Goal: Task Accomplishment & Management: Use online tool/utility

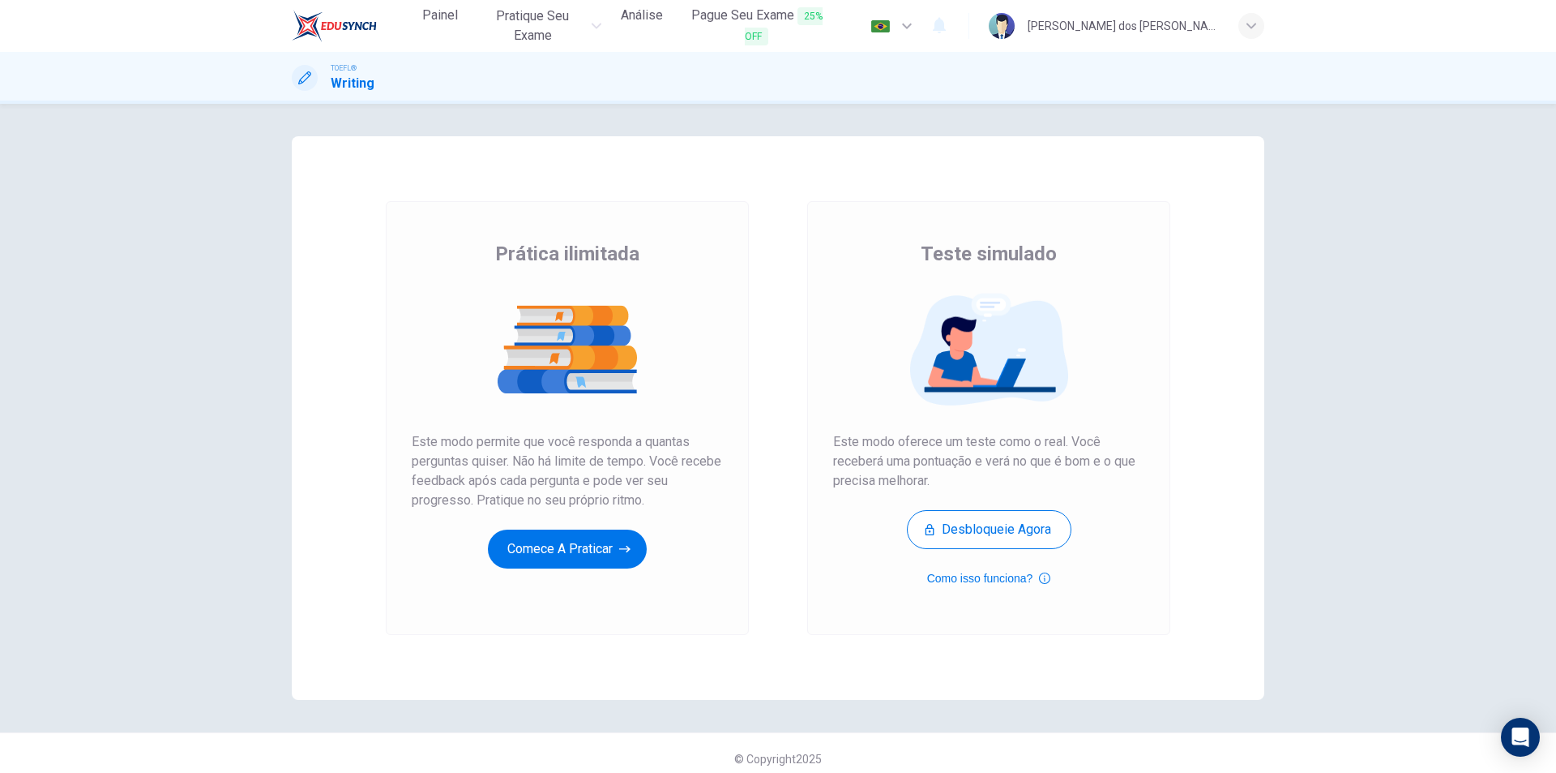
scroll to position [11, 0]
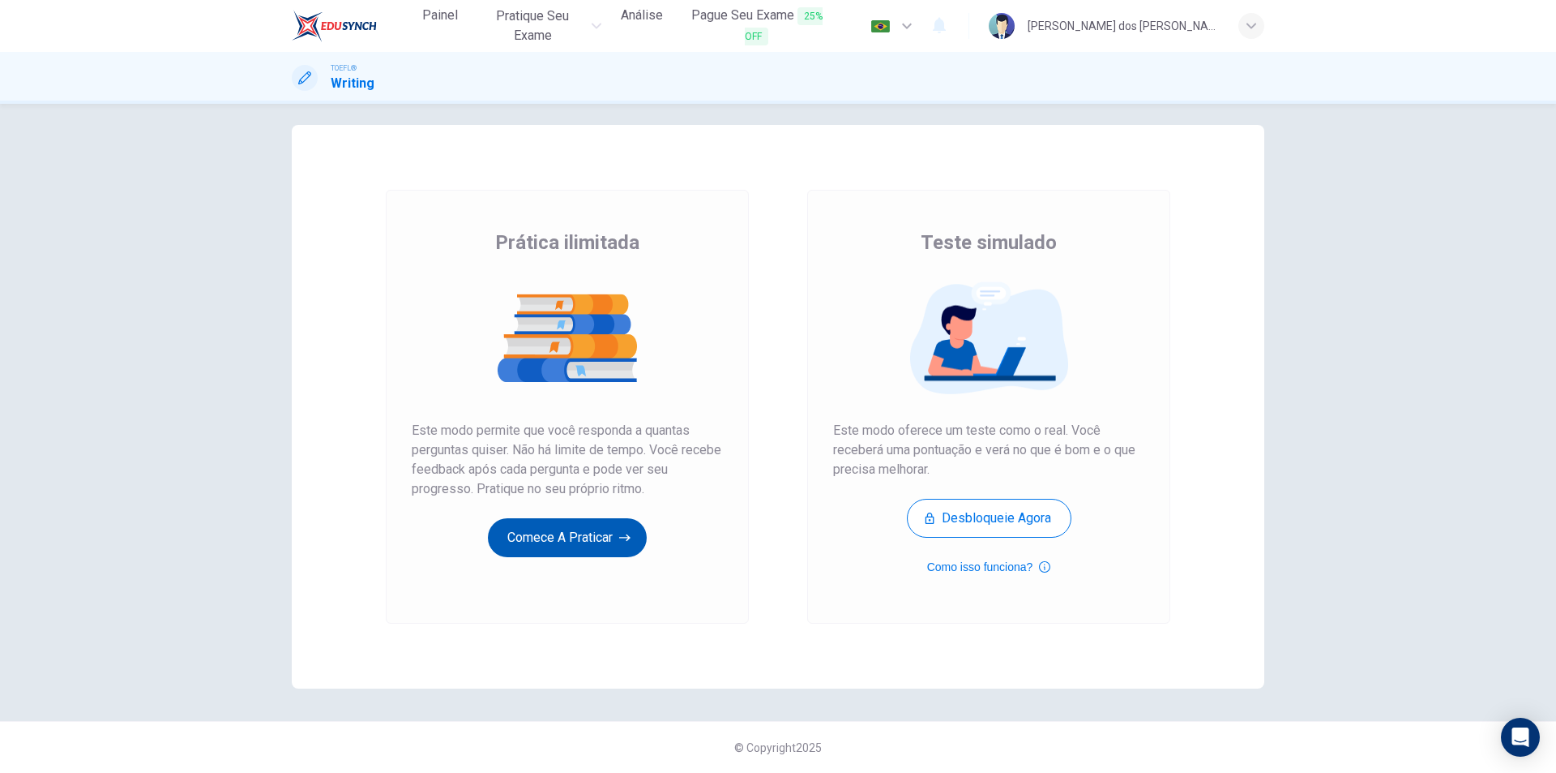
click at [577, 542] on button "Comece a praticar" at bounding box center [567, 537] width 159 height 39
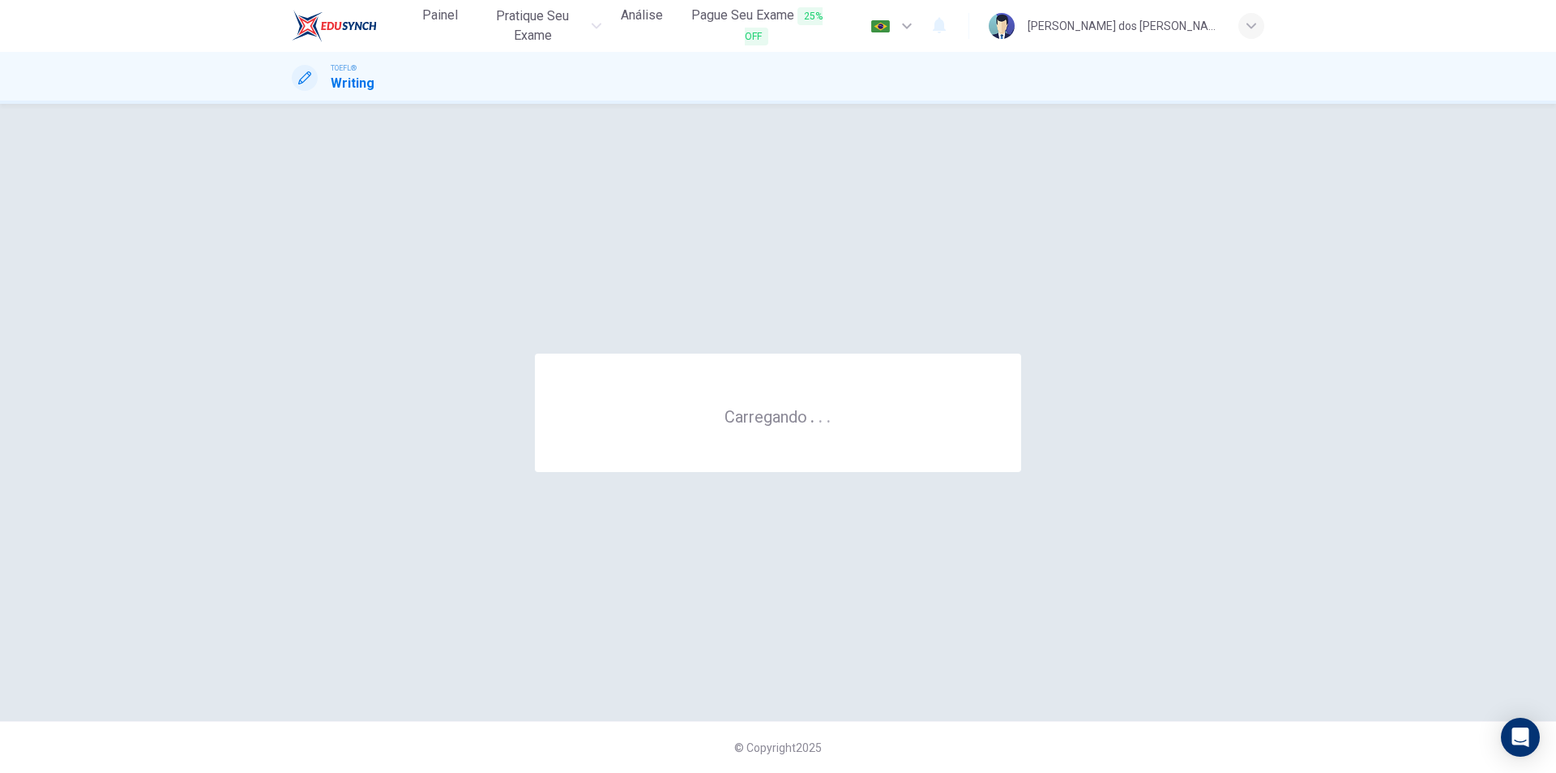
scroll to position [0, 0]
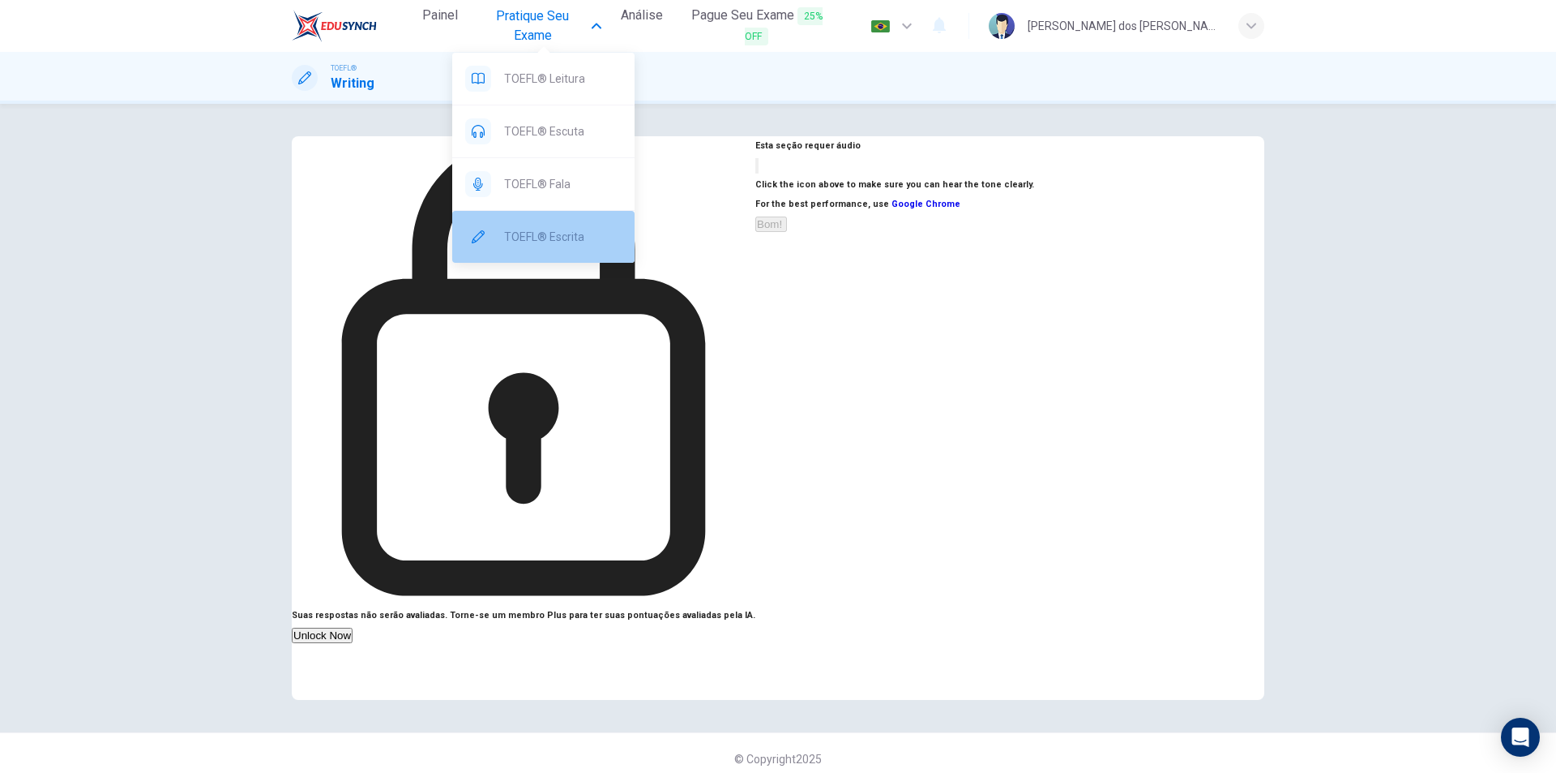
click at [571, 235] on span "TOEFL® Escrita" at bounding box center [563, 236] width 118 height 19
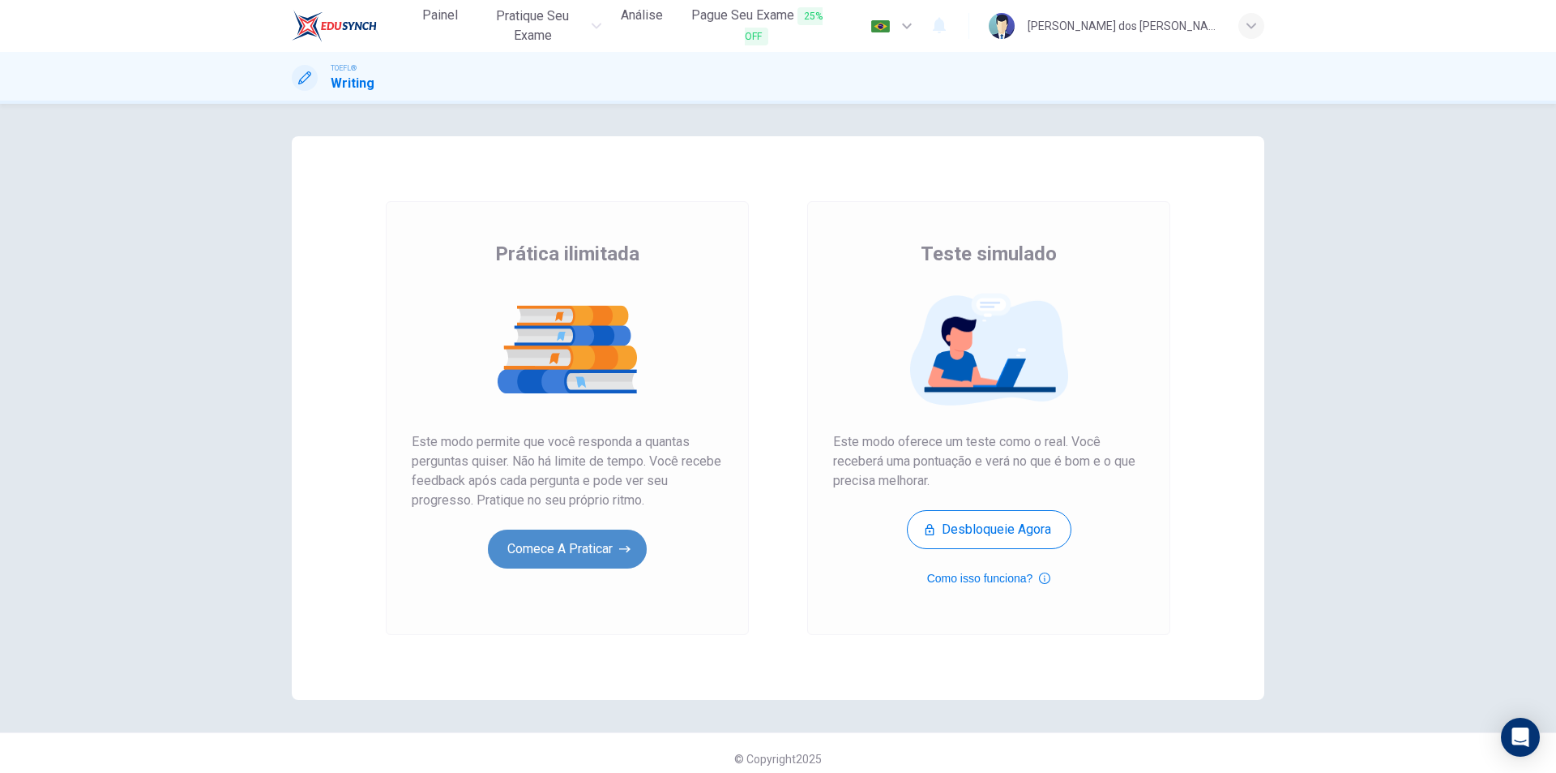
click at [608, 543] on button "Comece a praticar" at bounding box center [567, 548] width 159 height 39
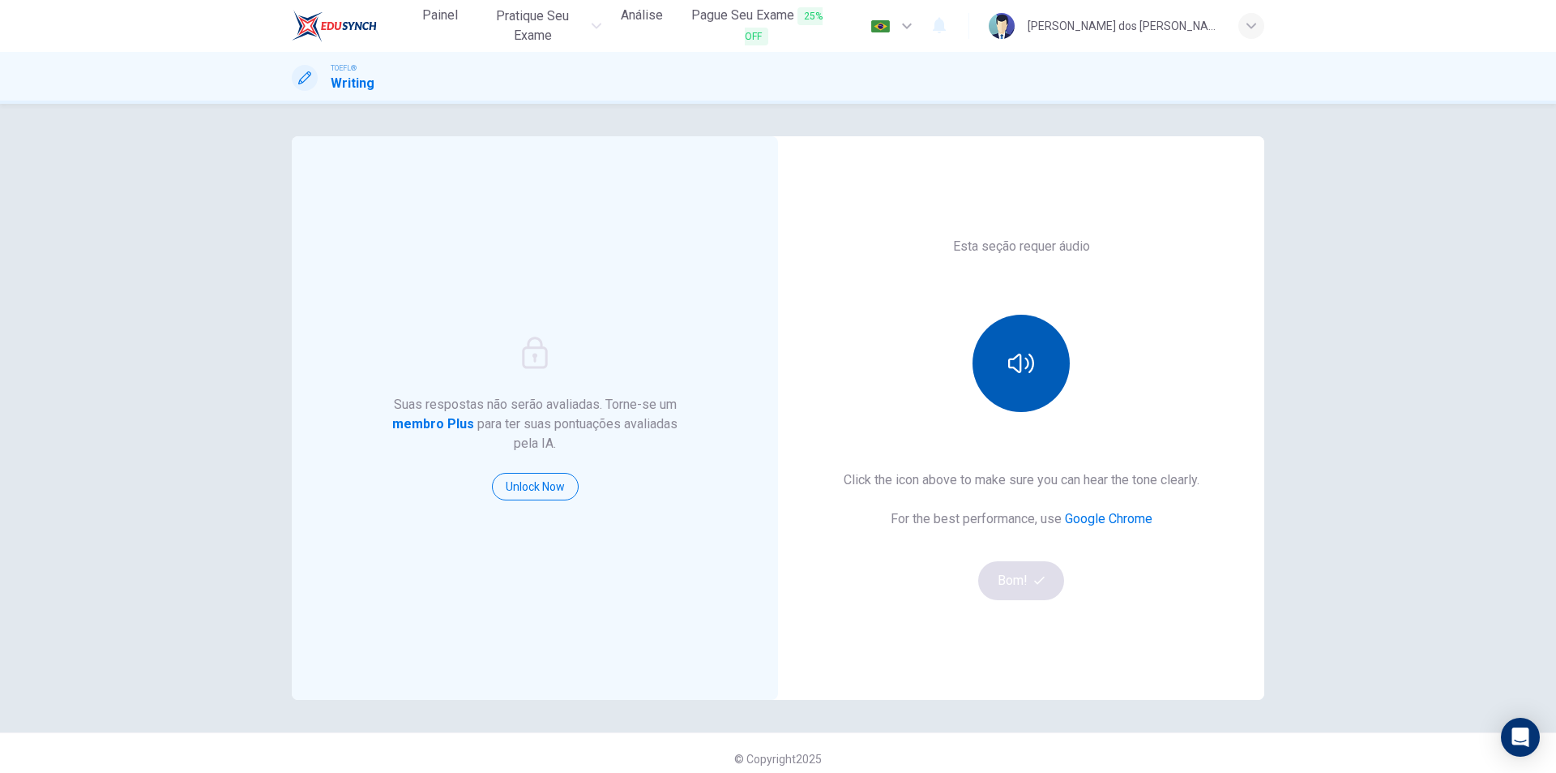
click at [1035, 374] on button "button" at bounding box center [1021, 363] width 97 height 97
click at [1025, 580] on button "Bom!" at bounding box center [1021, 580] width 87 height 39
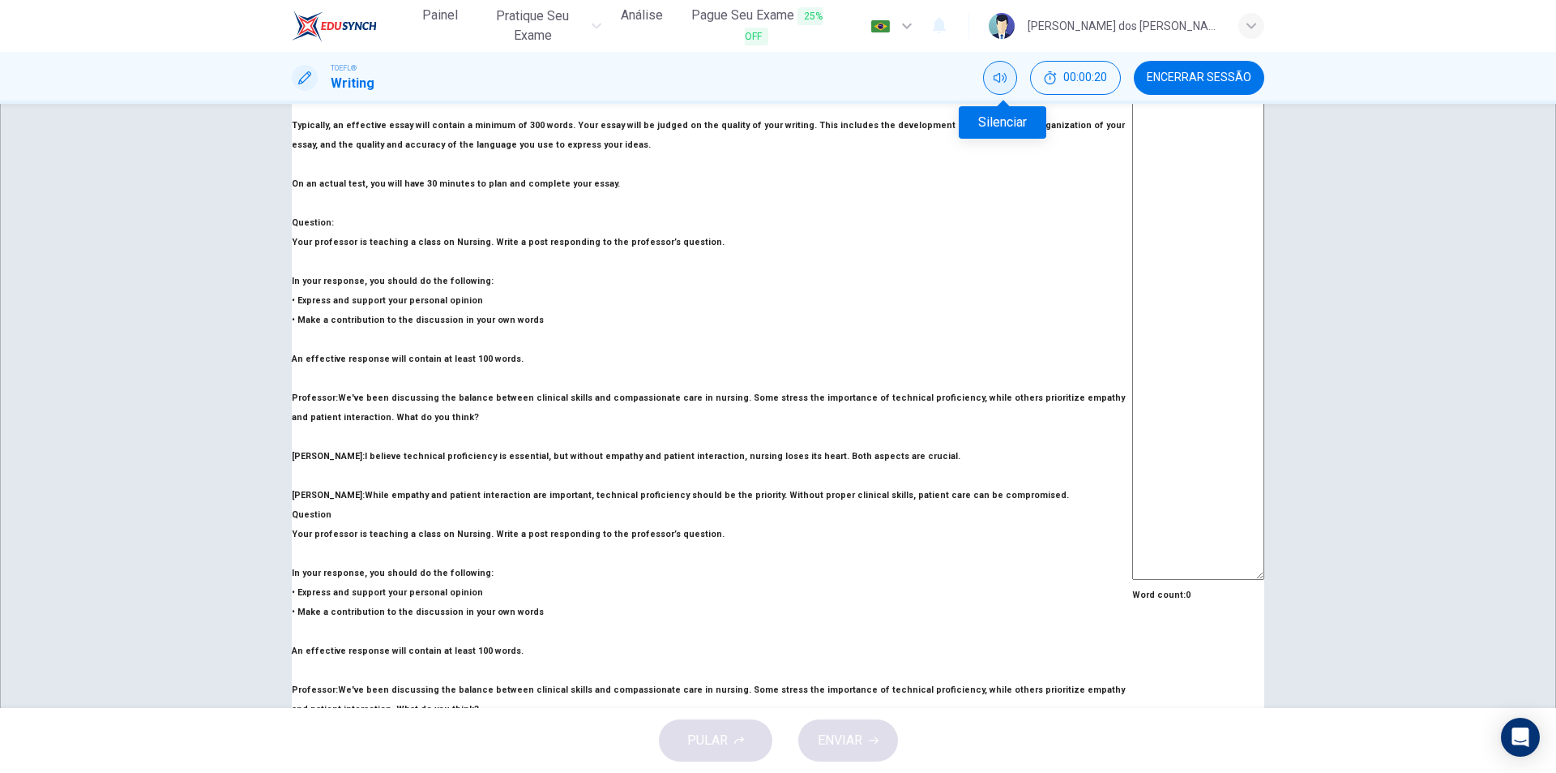
click at [1004, 77] on icon "Silenciar" at bounding box center [1000, 77] width 13 height 13
click at [1004, 77] on icon "Desilenciar" at bounding box center [1000, 77] width 13 height 13
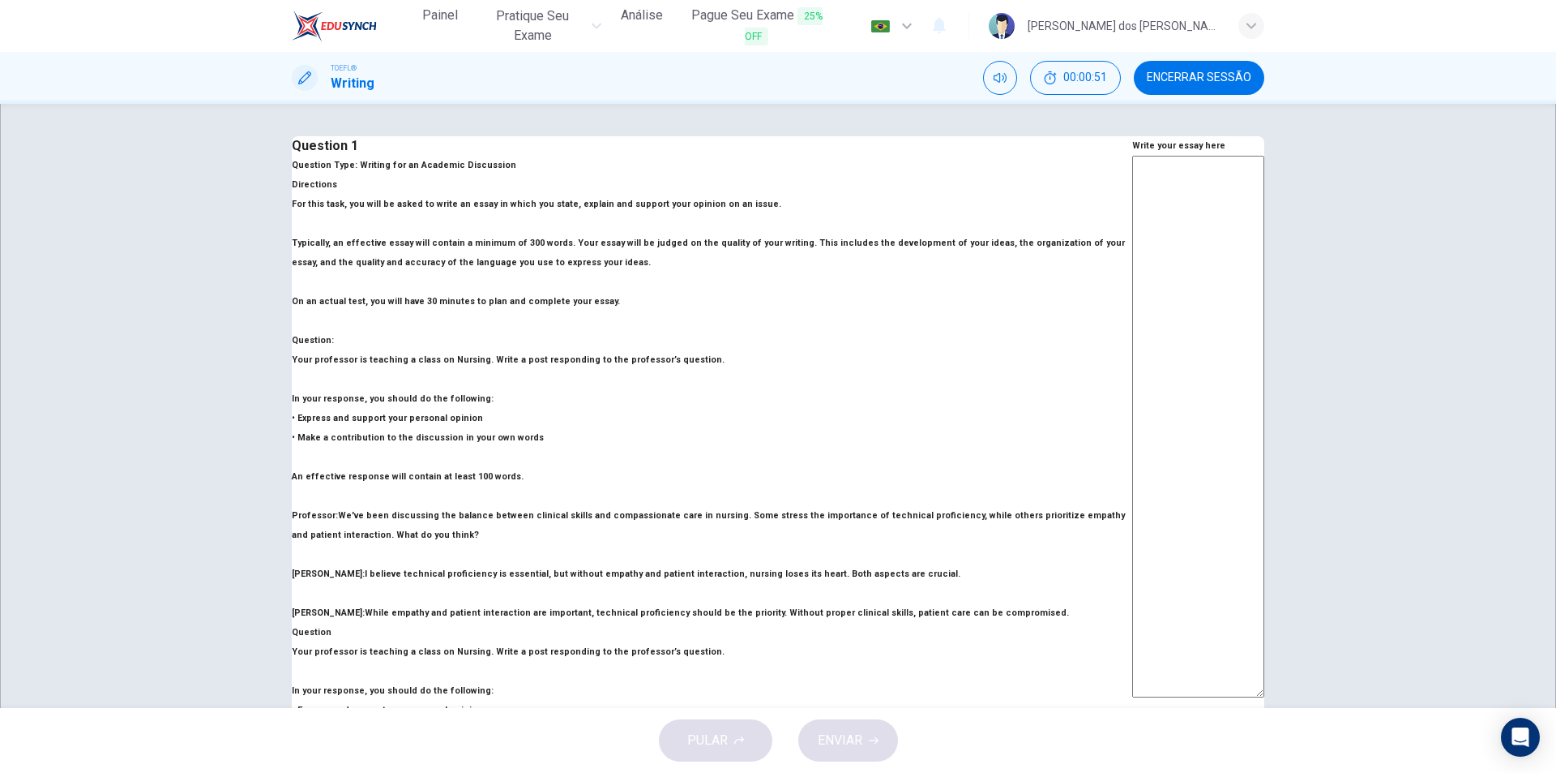
click at [1132, 225] on textarea at bounding box center [1198, 427] width 132 height 542
type textarea "O"
type textarea "x"
type textarea "Of"
type textarea "x"
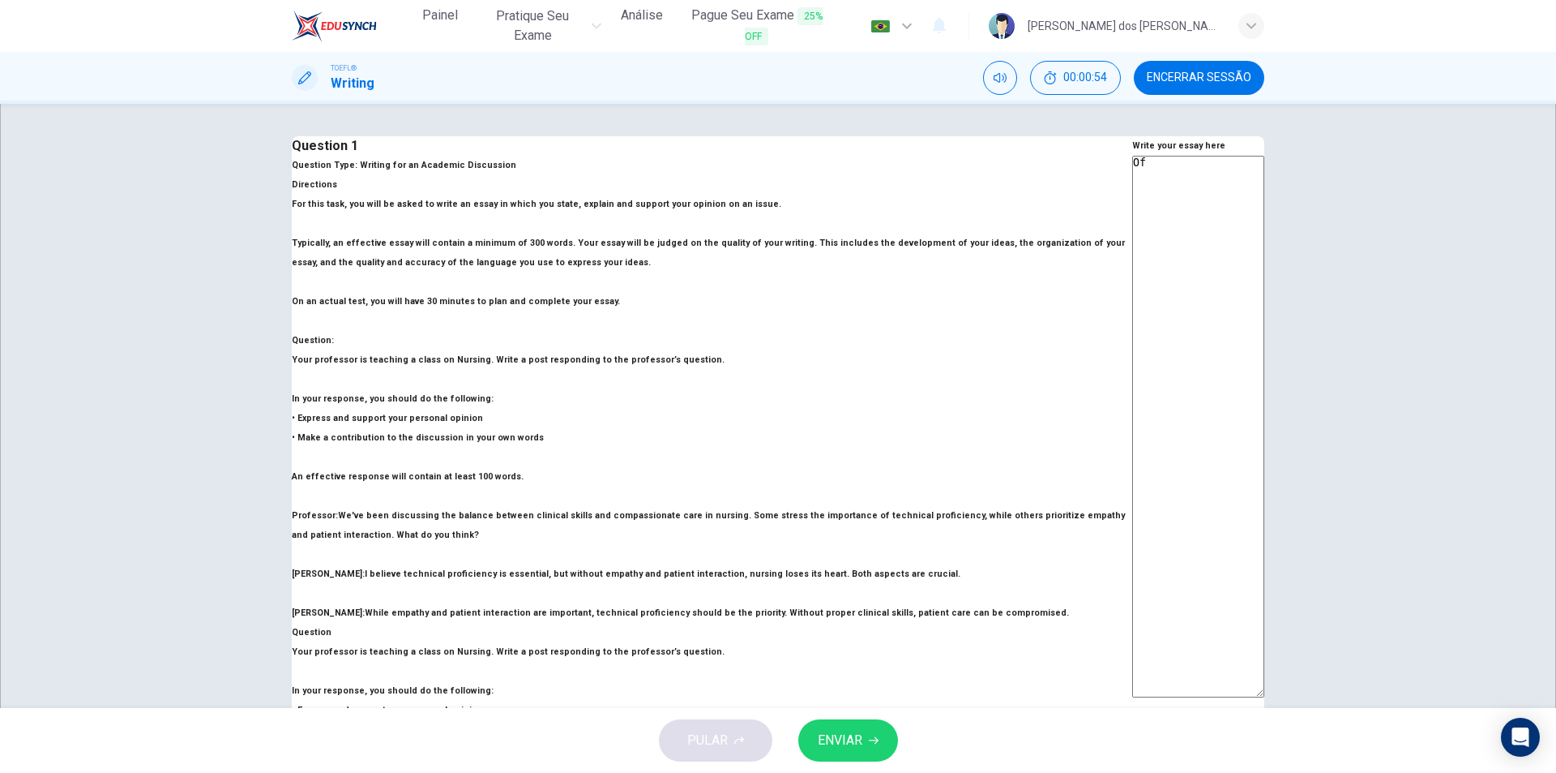
type textarea "Of"
type textarea "x"
type textarea "Of c"
type textarea "x"
type textarea "Of co"
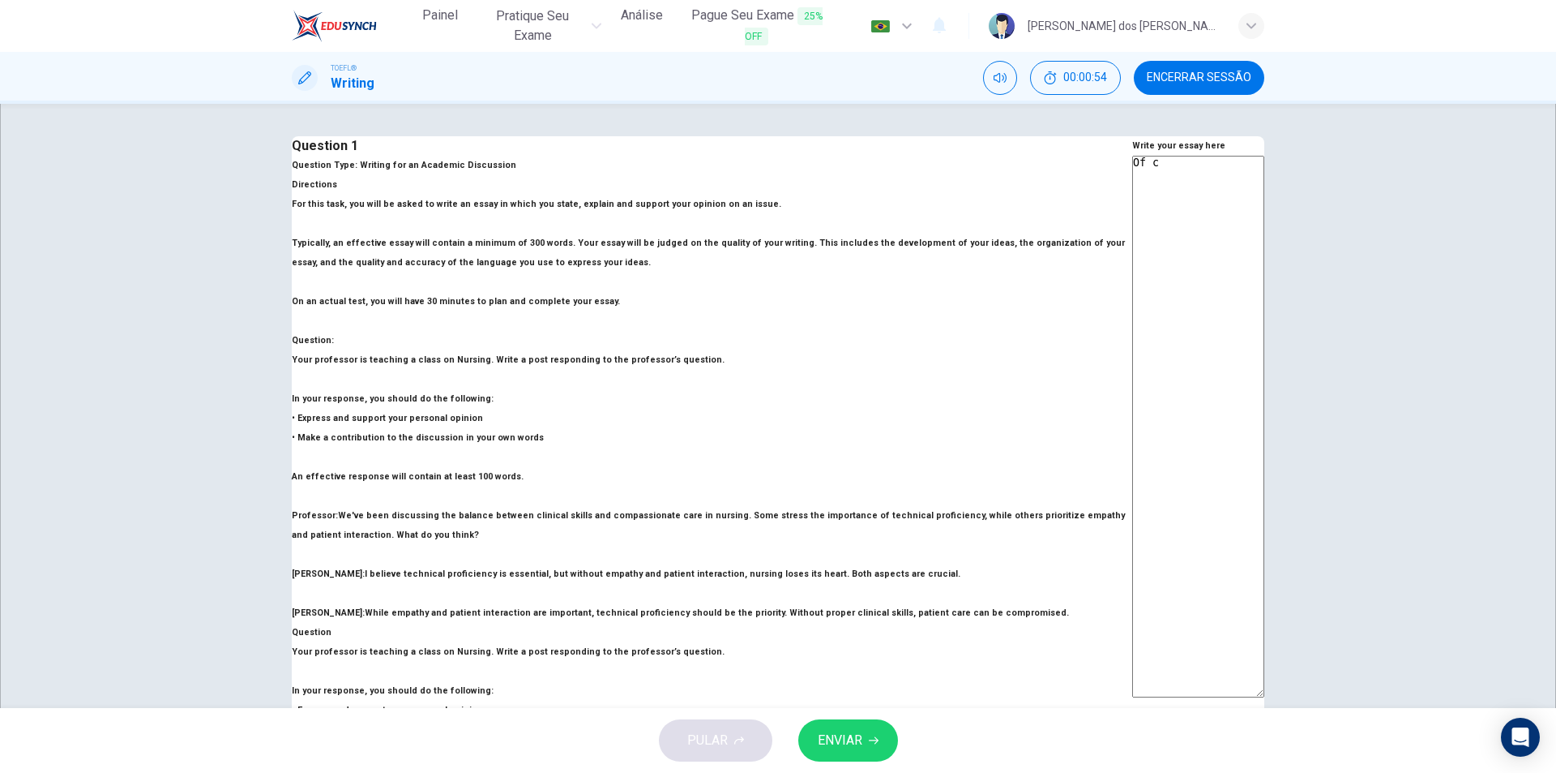
type textarea "x"
type textarea "Of cou"
type textarea "x"
type textarea "Of cous"
type textarea "x"
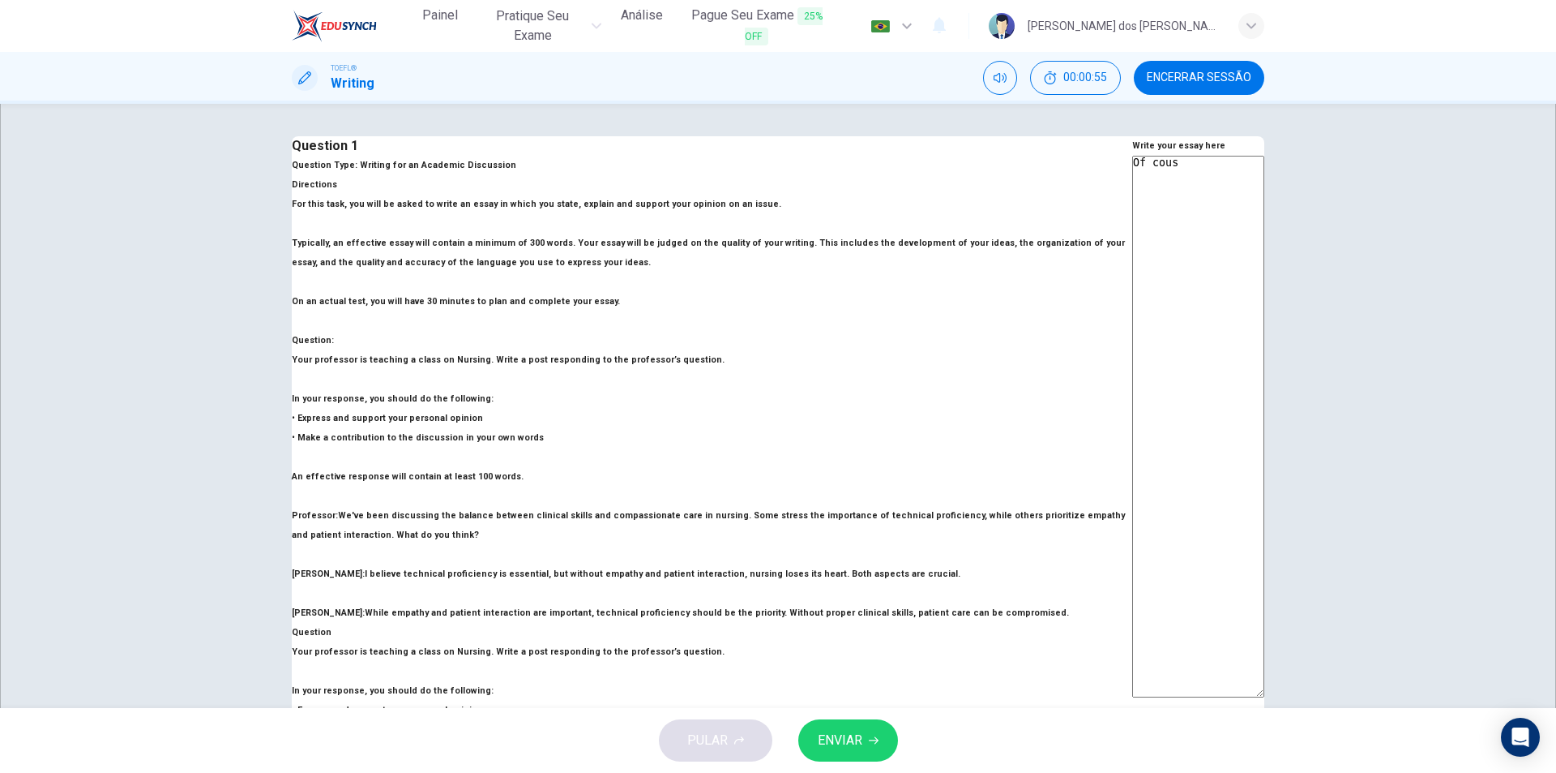
type textarea "Of cou"
type textarea "x"
type textarea "Of cour"
type textarea "x"
type textarea "Of cours"
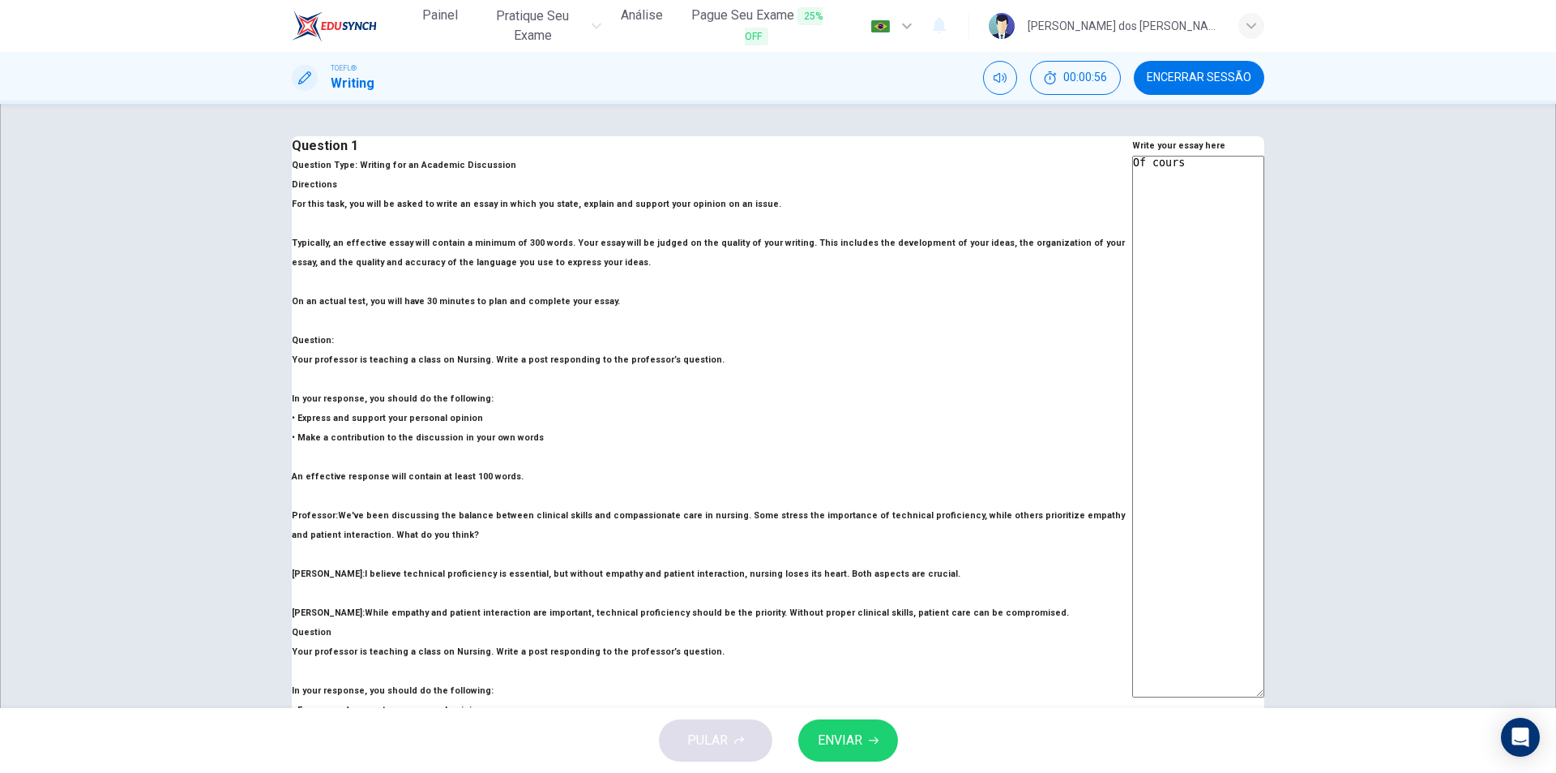
type textarea "x"
type textarea "Of course"
type textarea "x"
type textarea "Of course"
type textarea "x"
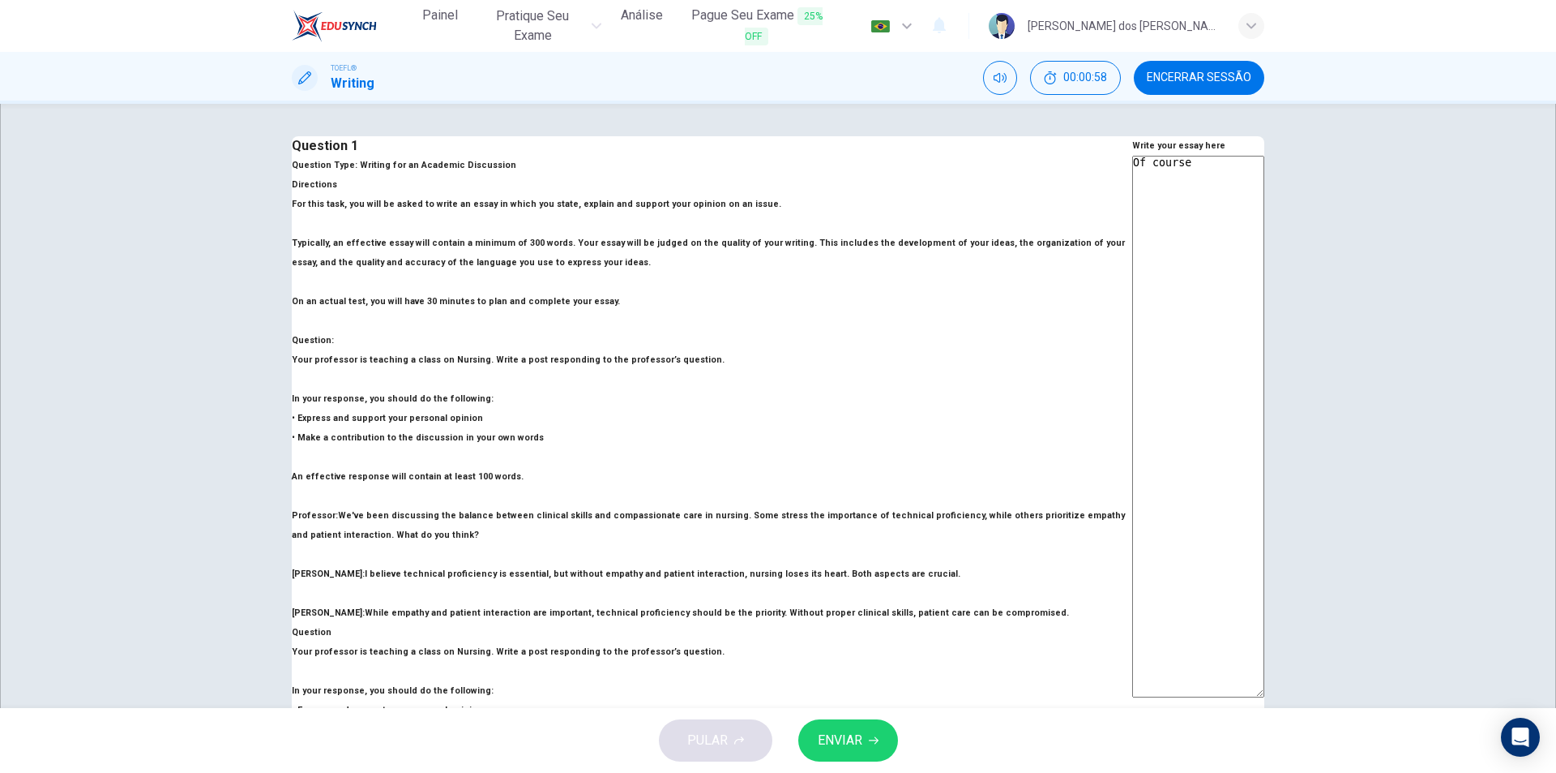
type textarea "Of course a"
type textarea "x"
type textarea "Of course a"
type textarea "x"
type textarea "Of course a b"
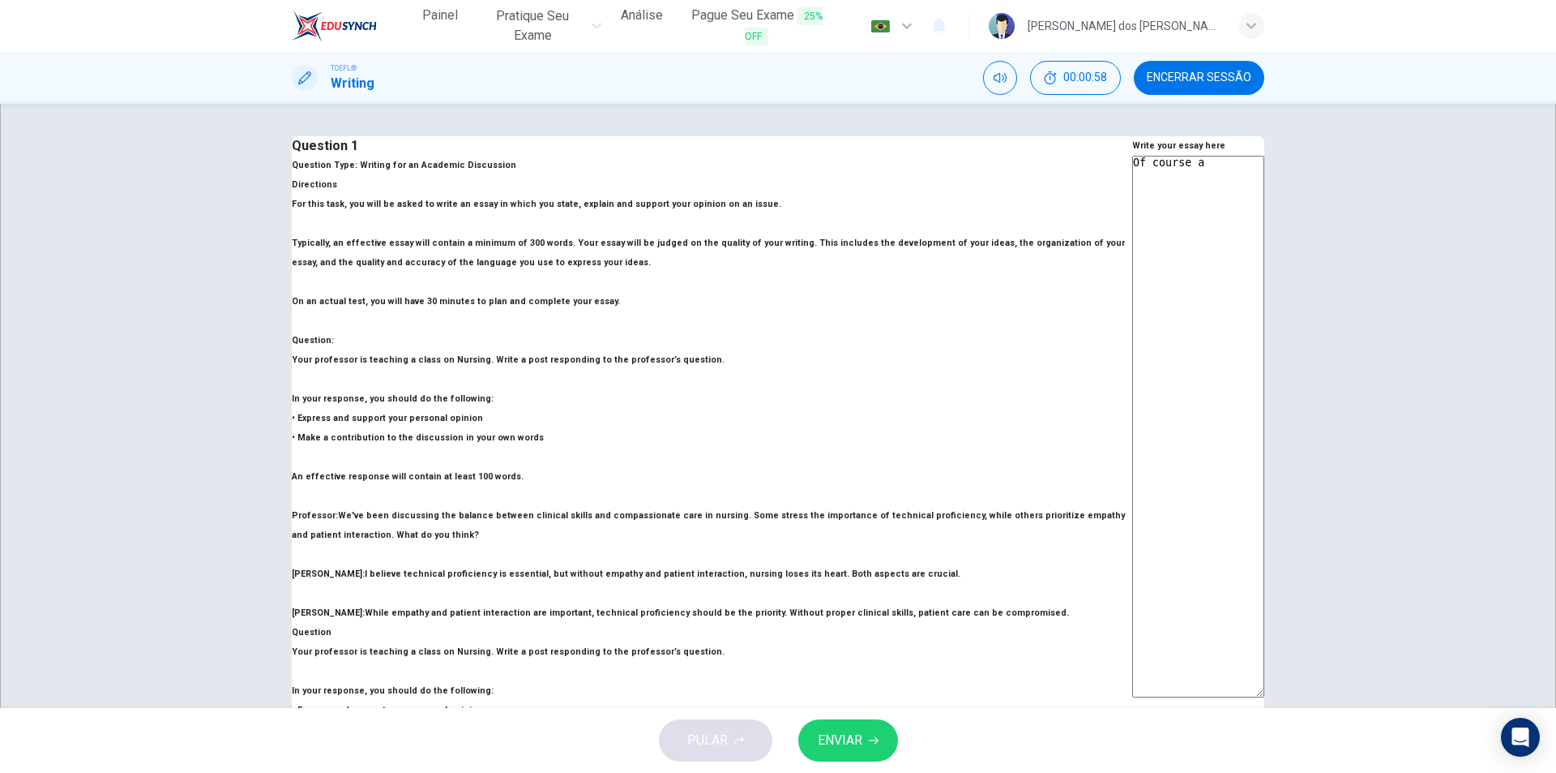
type textarea "x"
type textarea "Of course a ba"
type textarea "x"
type textarea "Of course a bal"
type textarea "x"
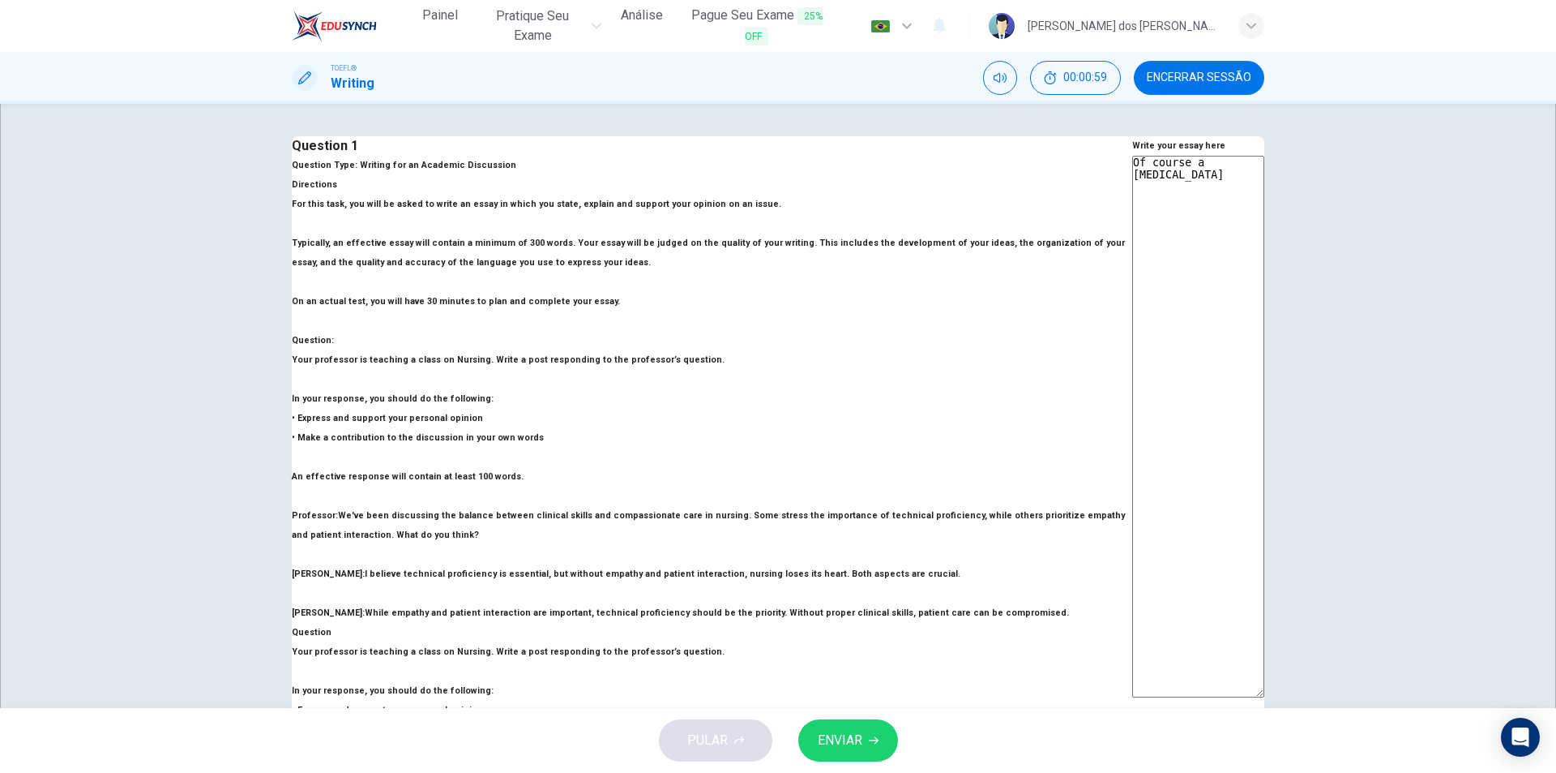
type textarea "Of course a bala"
type textarea "x"
type textarea "Of course a balan"
type textarea "x"
type textarea "Of course a balanc"
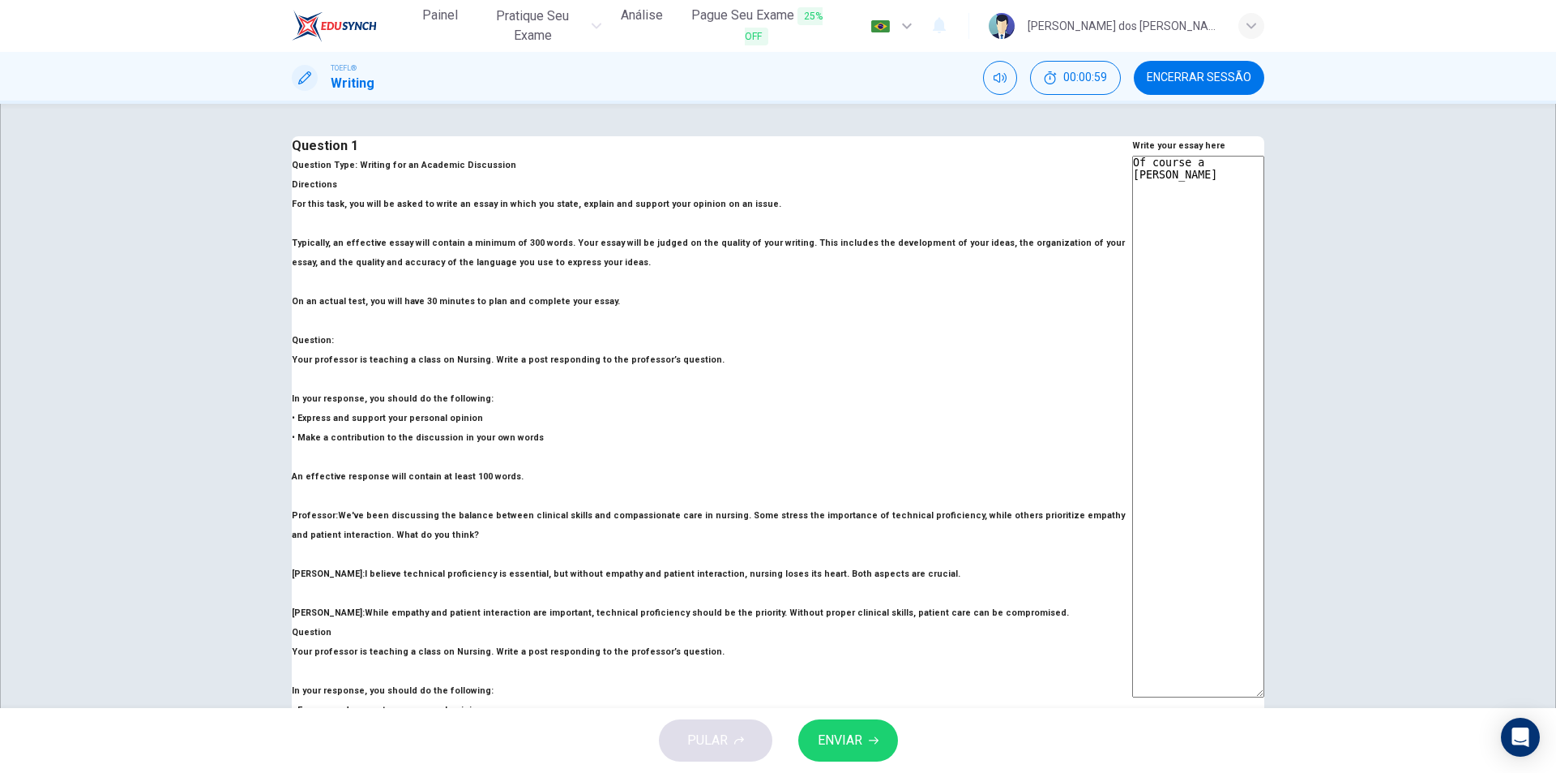
type textarea "x"
type textarea "Of course a balance"
type textarea "x"
type textarea "Of course a balance"
type textarea "x"
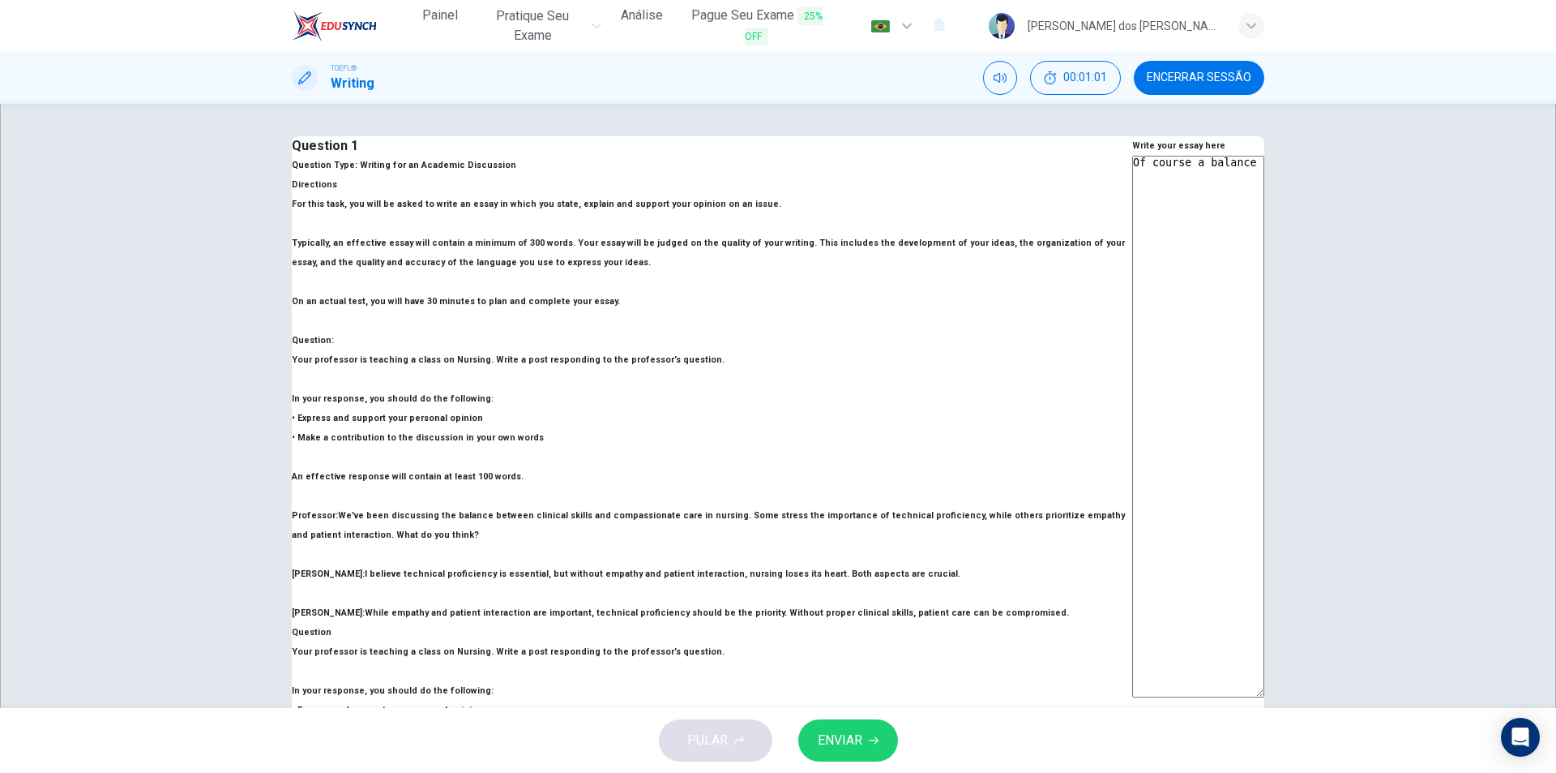
type textarea "Of course a balance b"
type textarea "x"
type textarea "Of course a balance be"
type textarea "x"
type textarea "Of course a balance bet"
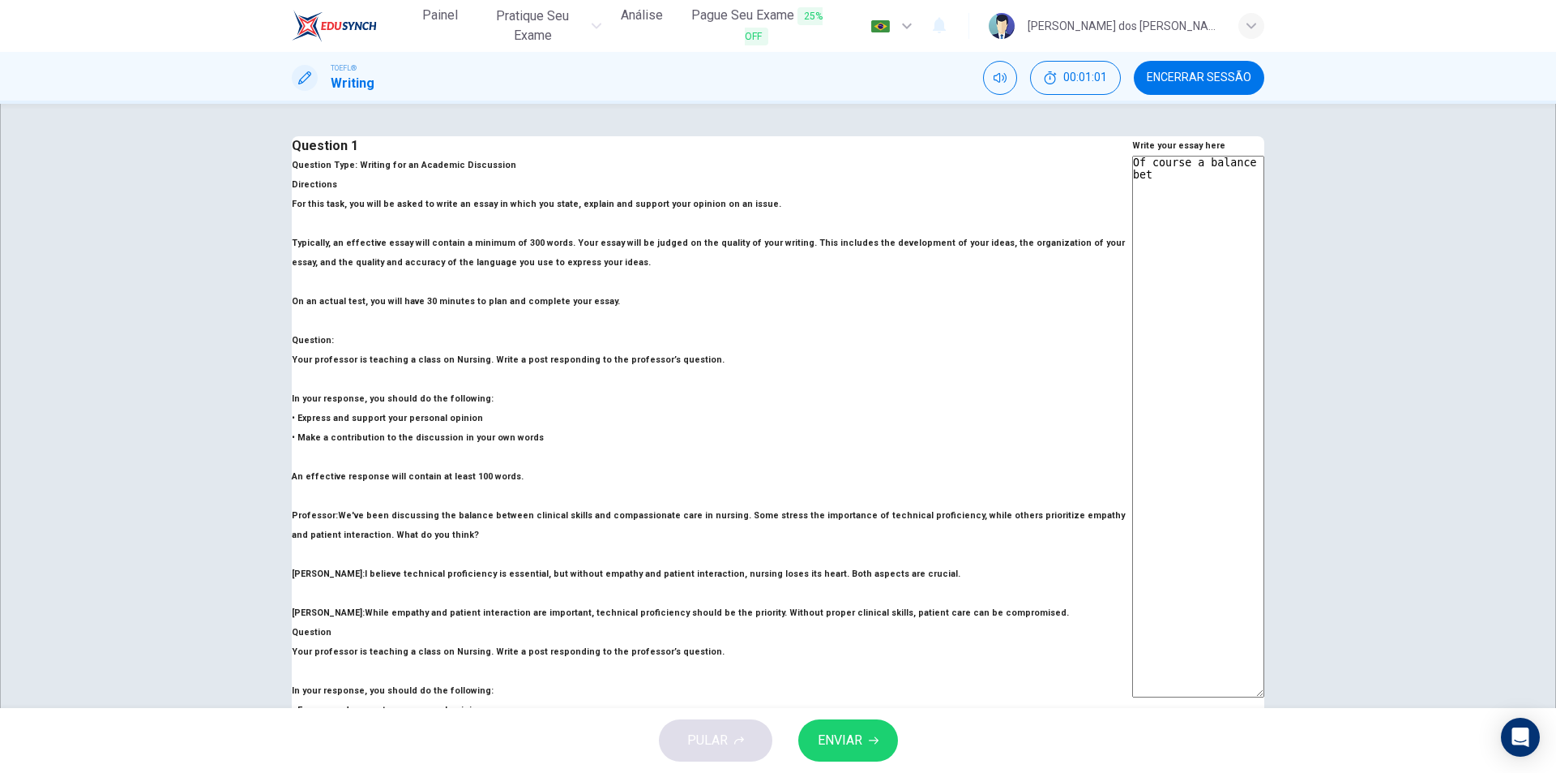
type textarea "x"
type textarea "Of course a balance betw"
type textarea "x"
type textarea "Of course a balance betwe"
type textarea "x"
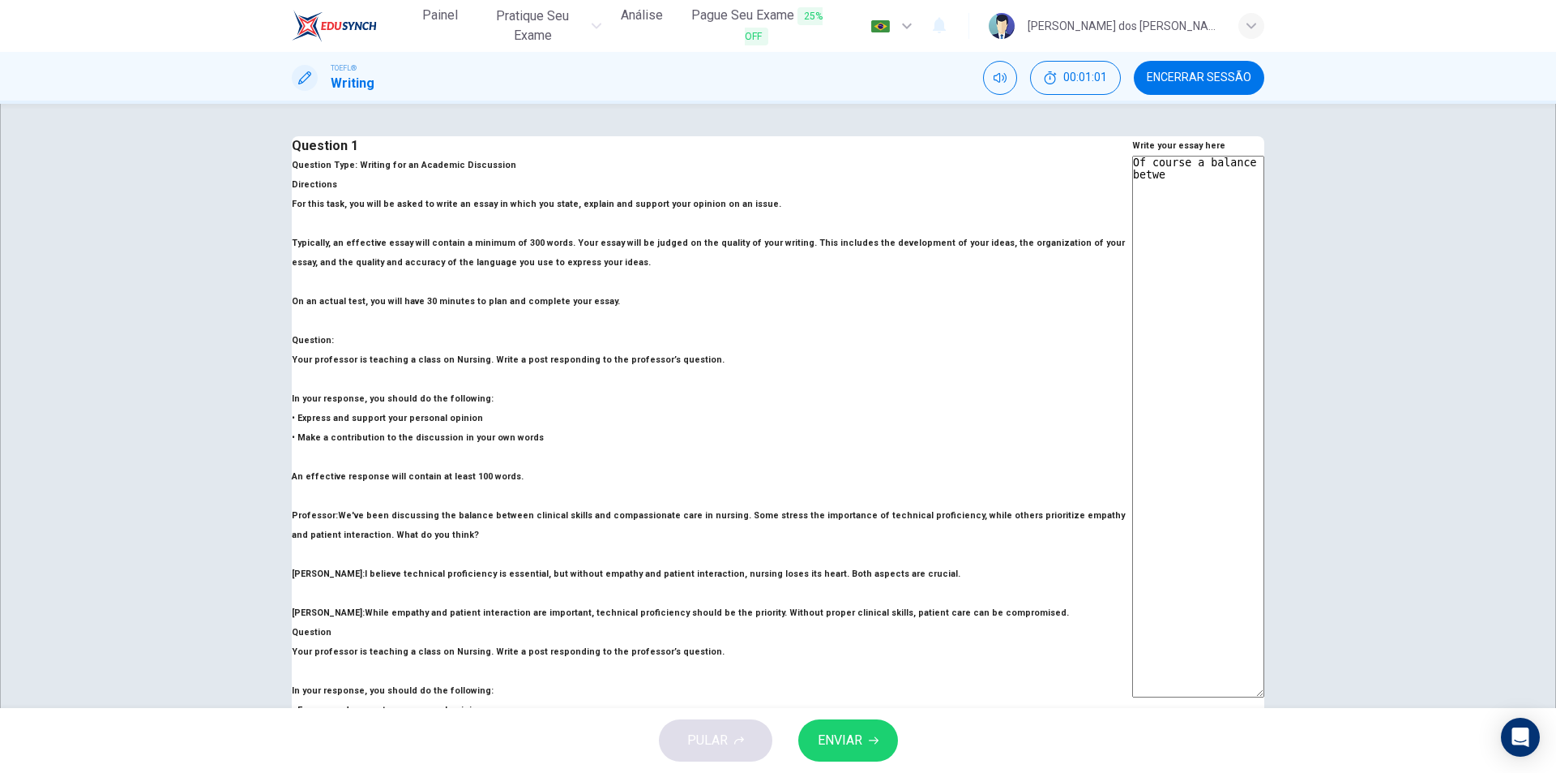
type textarea "Of course a balance betwee"
type textarea "x"
type textarea "Of course a balance betweet"
type textarea "x"
type textarea "Of course a balance betwee"
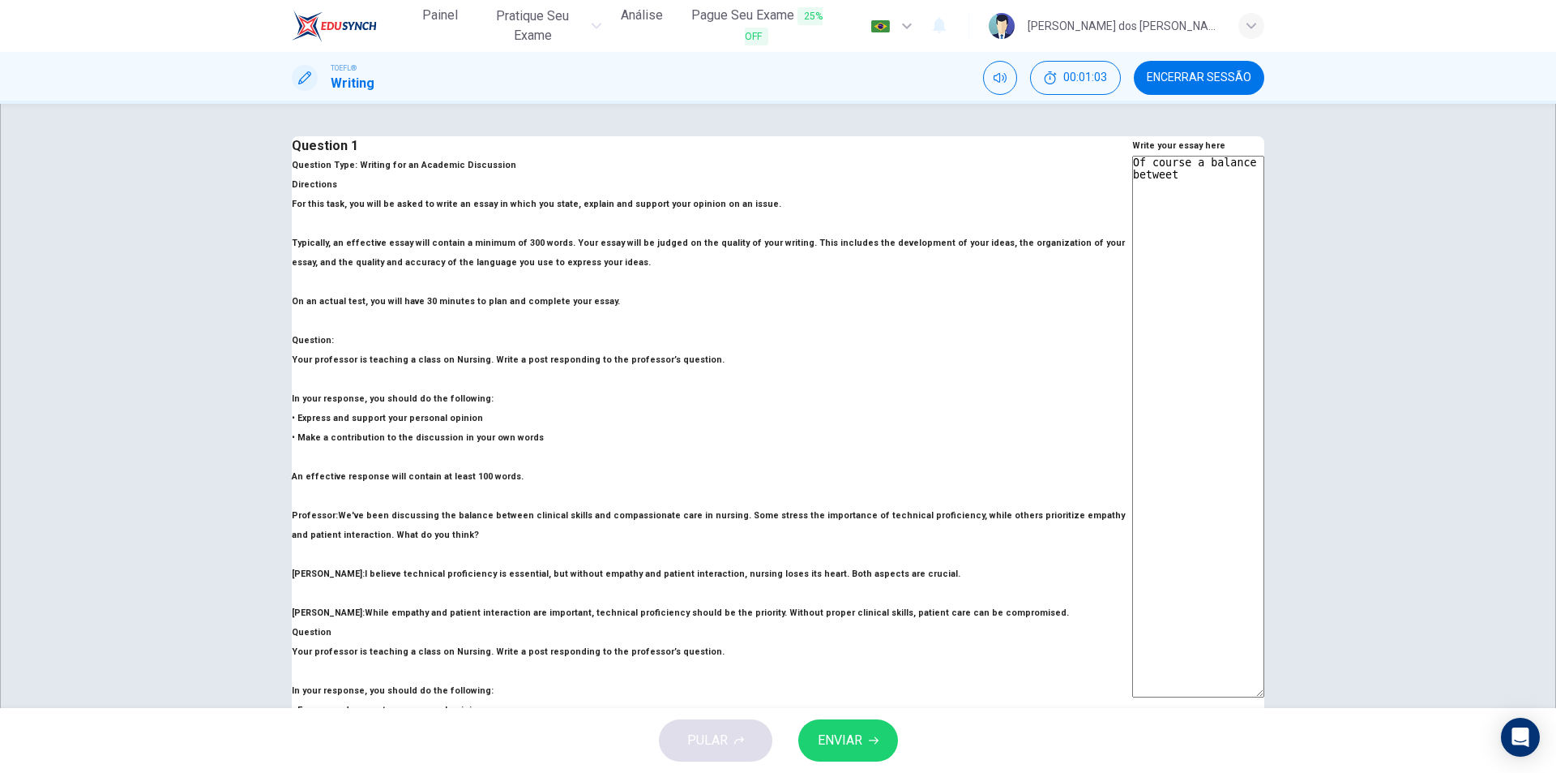
type textarea "x"
type textarea "Of course a balance between"
type textarea "x"
type textarea "Of course a balance between"
type textarea "x"
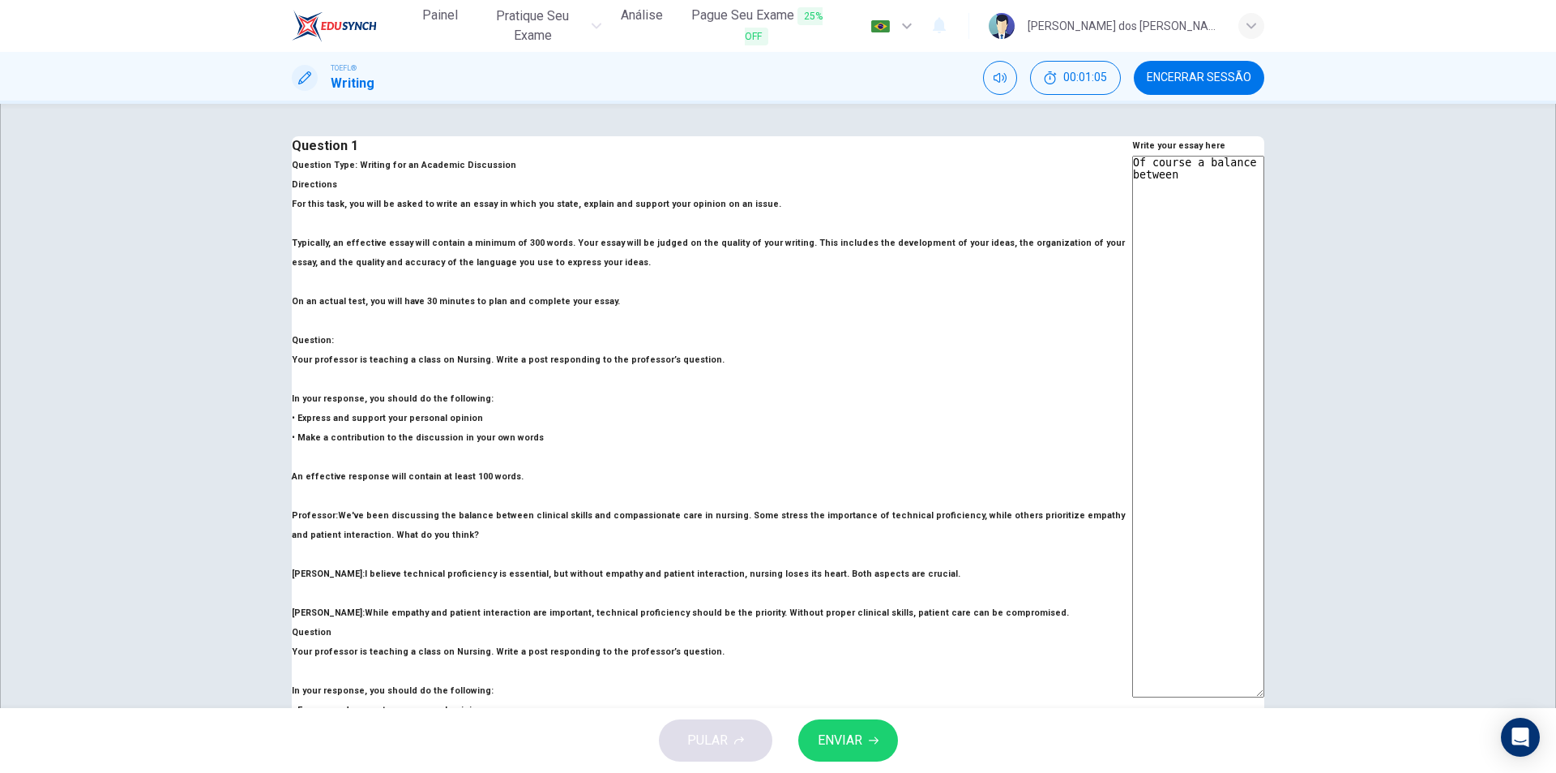
type textarea "Of course a balance between c"
type textarea "x"
type textarea "Of course a balance between cl"
type textarea "x"
type textarea "Of course a balance between cli"
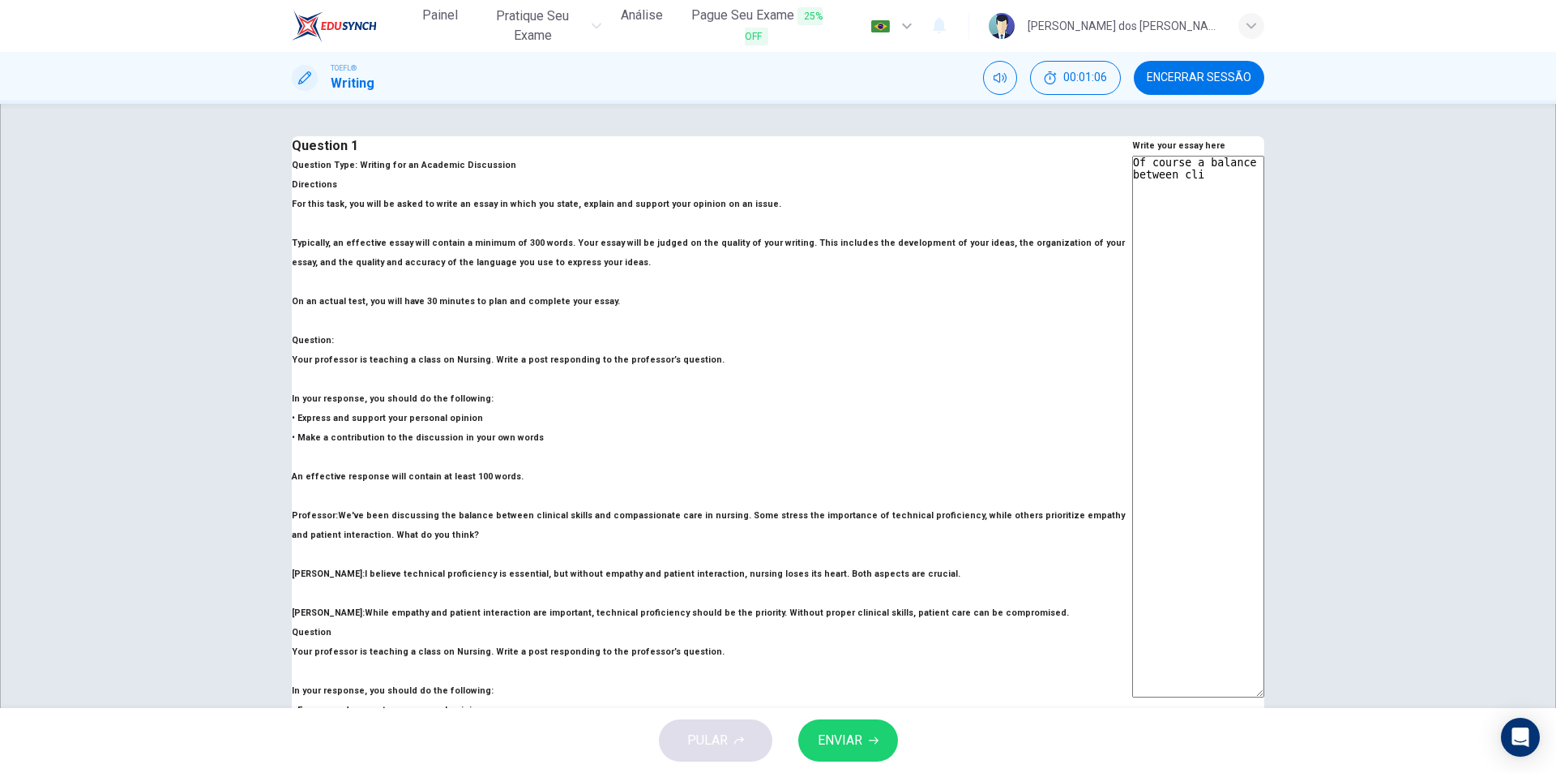
type textarea "x"
type textarea "Of course a balance between clin"
type textarea "x"
type textarea "Of course a balance between clini"
type textarea "x"
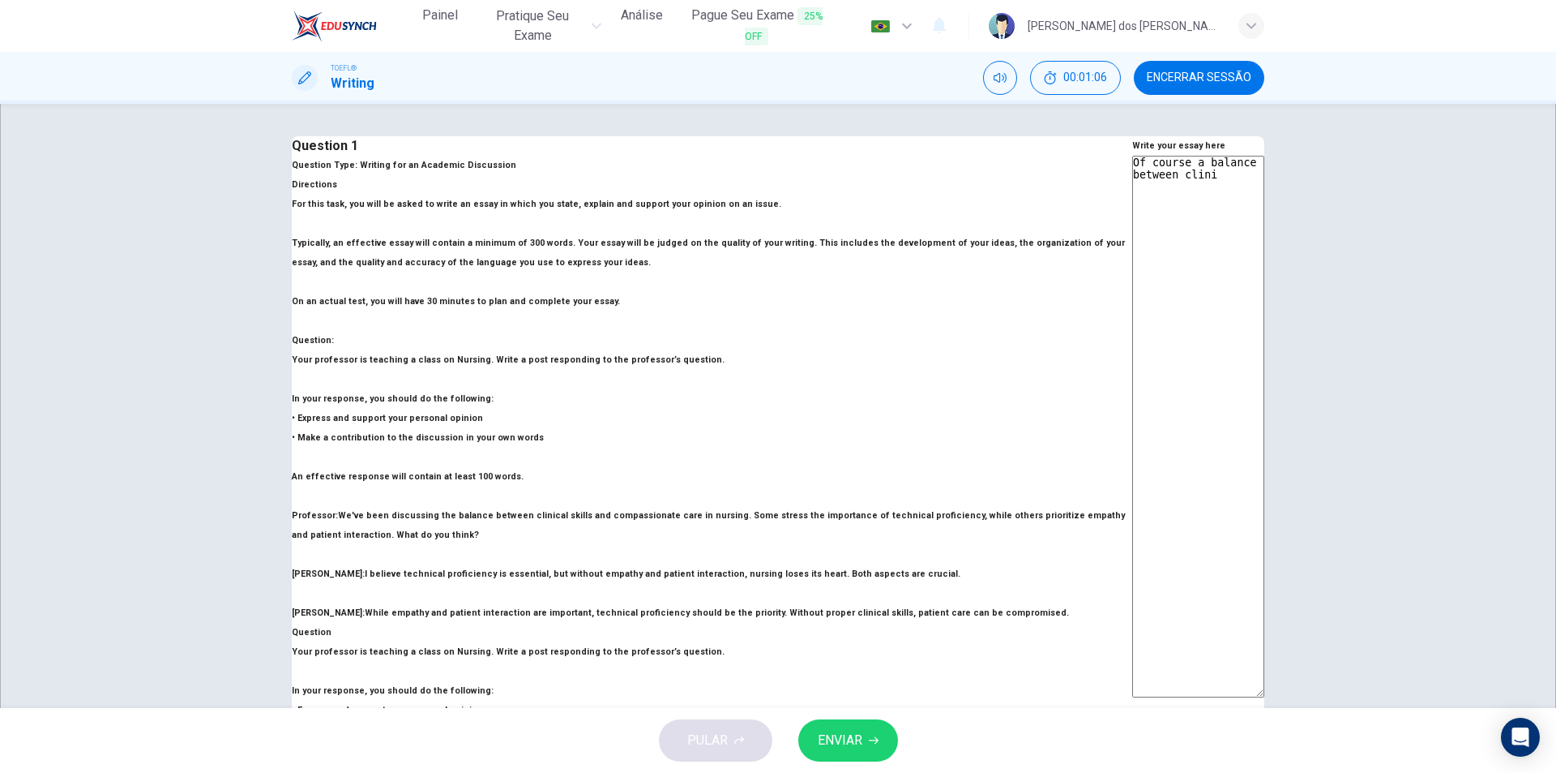
type textarea "Of course a balance between clinic"
type textarea "x"
type textarea "Of course a balance between clinica"
type textarea "x"
type textarea "Of course a balance between clinical"
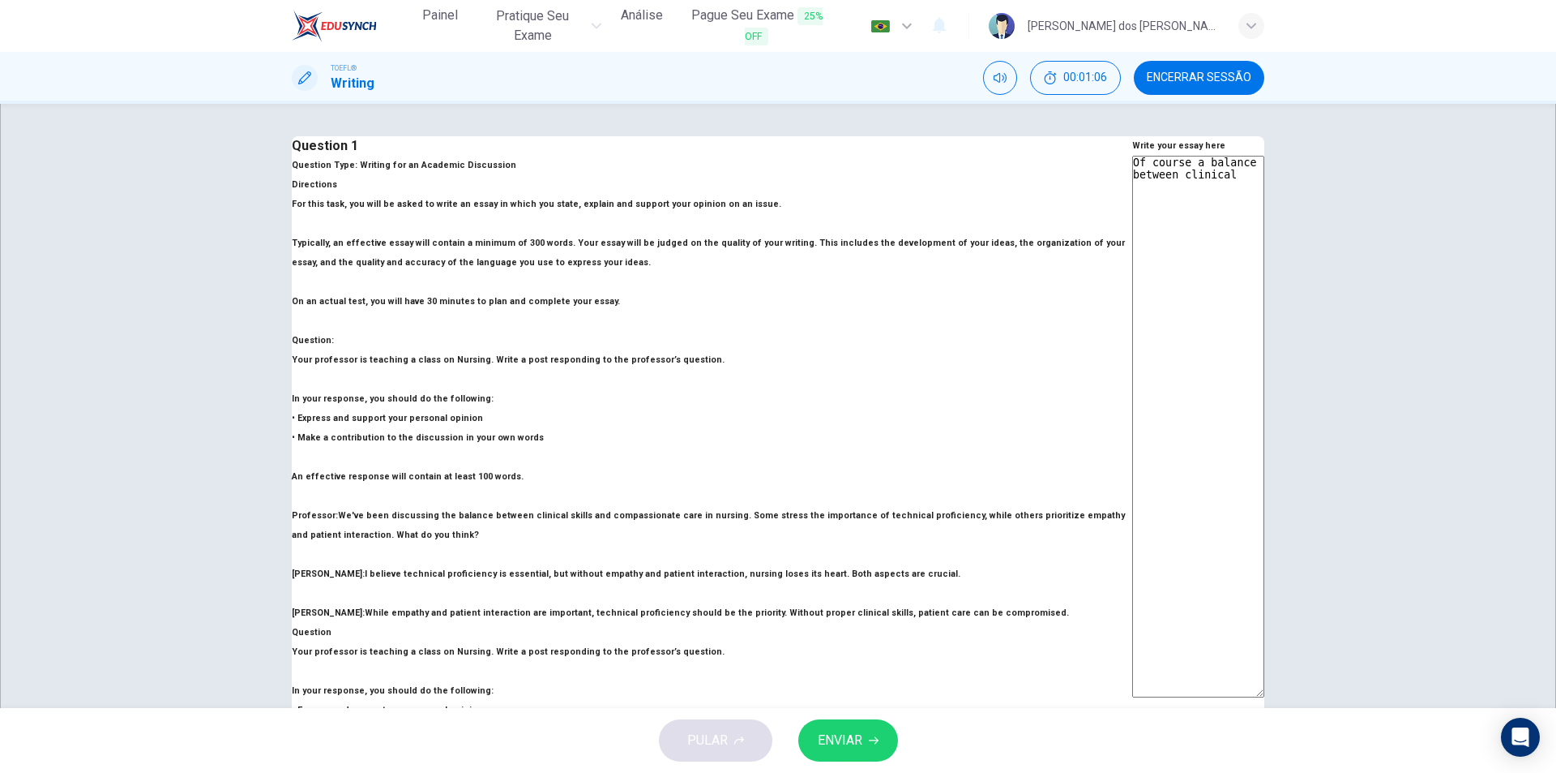
type textarea "x"
type textarea "Of course a balance between clinical"
type textarea "x"
type textarea "Of course a balance between clinical s"
type textarea "x"
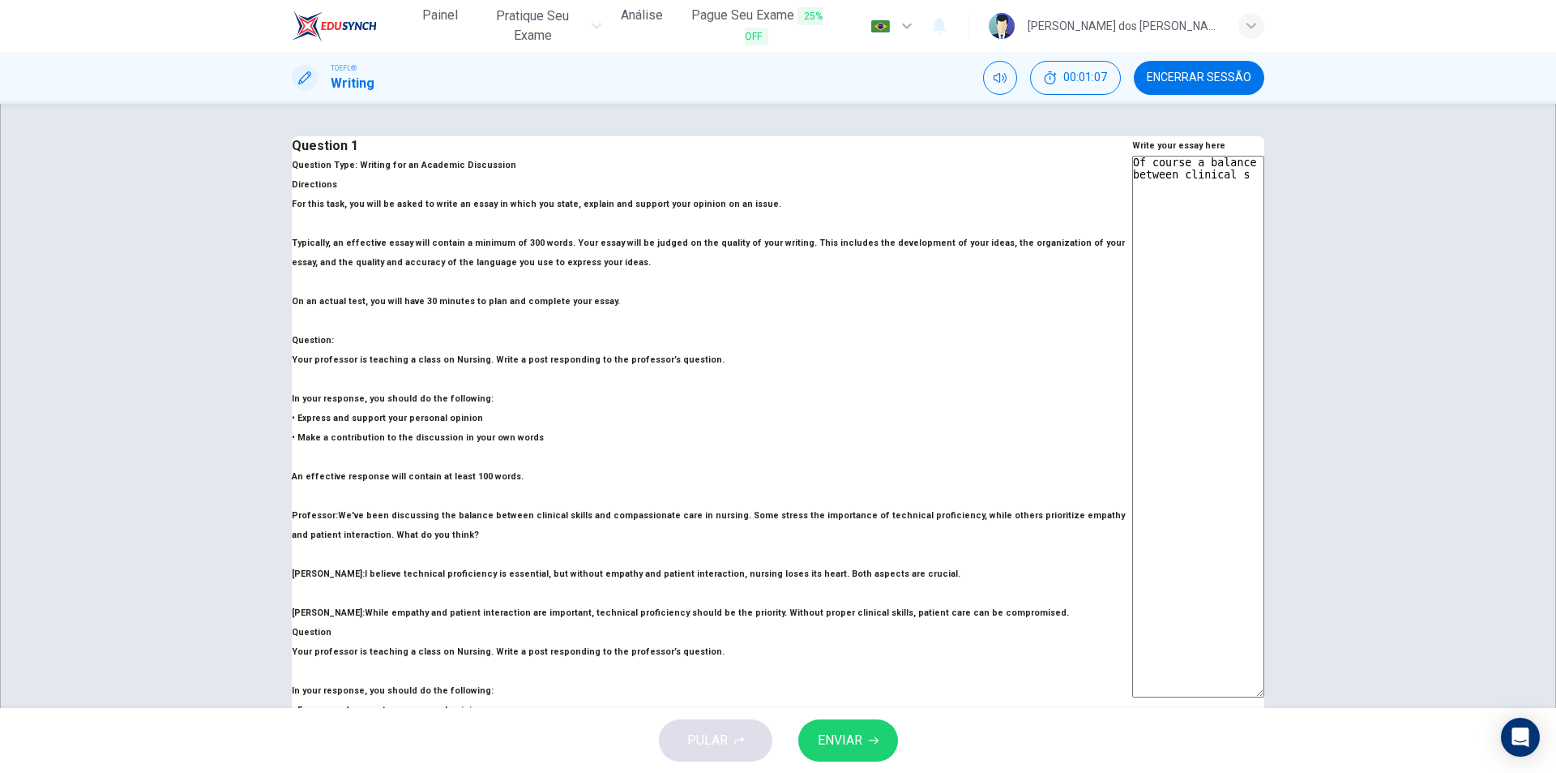
type textarea "Of course a balance between clinical sk"
type textarea "x"
type textarea "Of course a balance between clinical ski"
type textarea "x"
type textarea "Of course a balance between clinical skil"
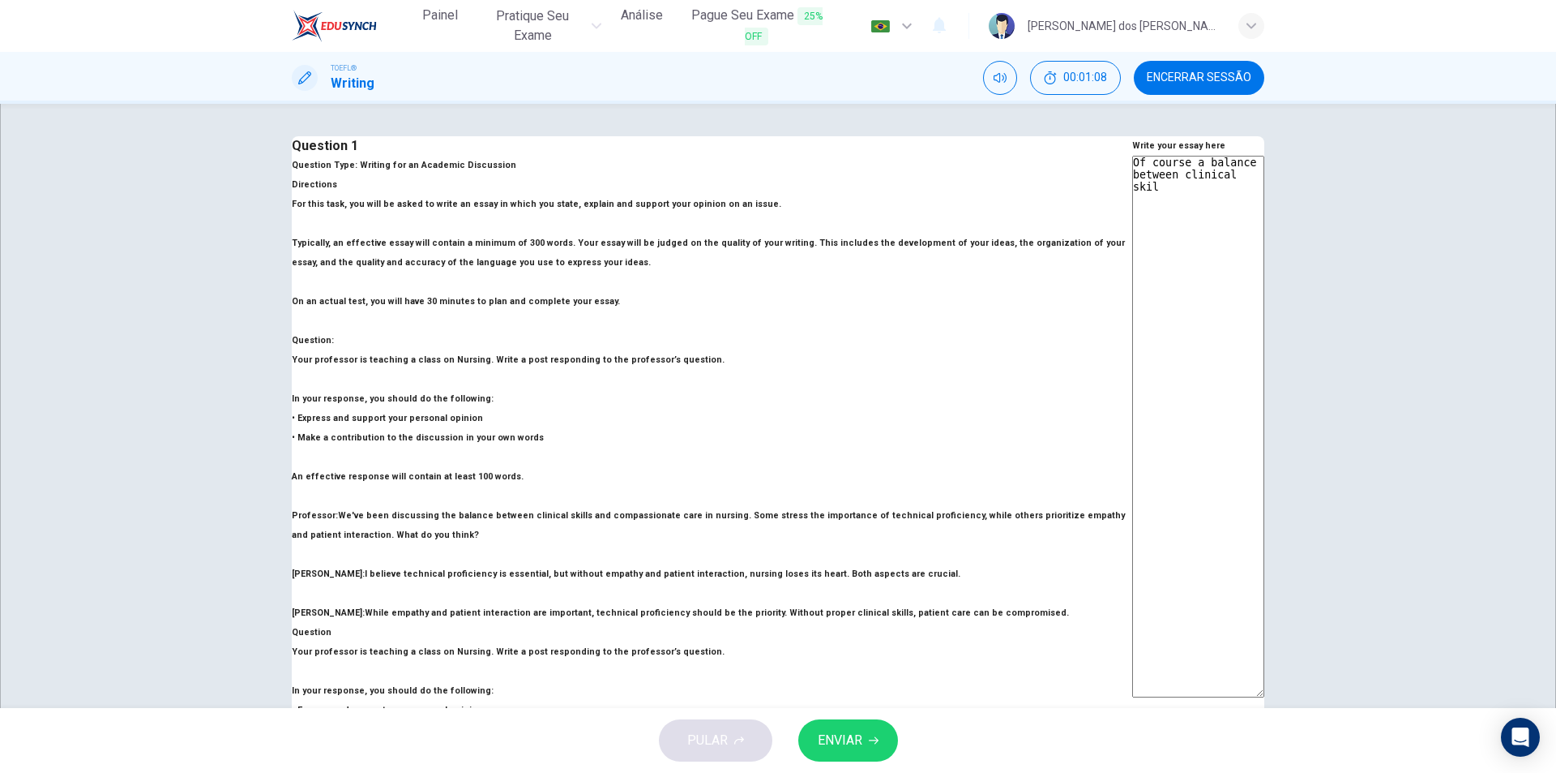
type textarea "x"
type textarea "Of course a balance between clinical skill"
type textarea "x"
type textarea "Of course a balance between clinical skills"
type textarea "x"
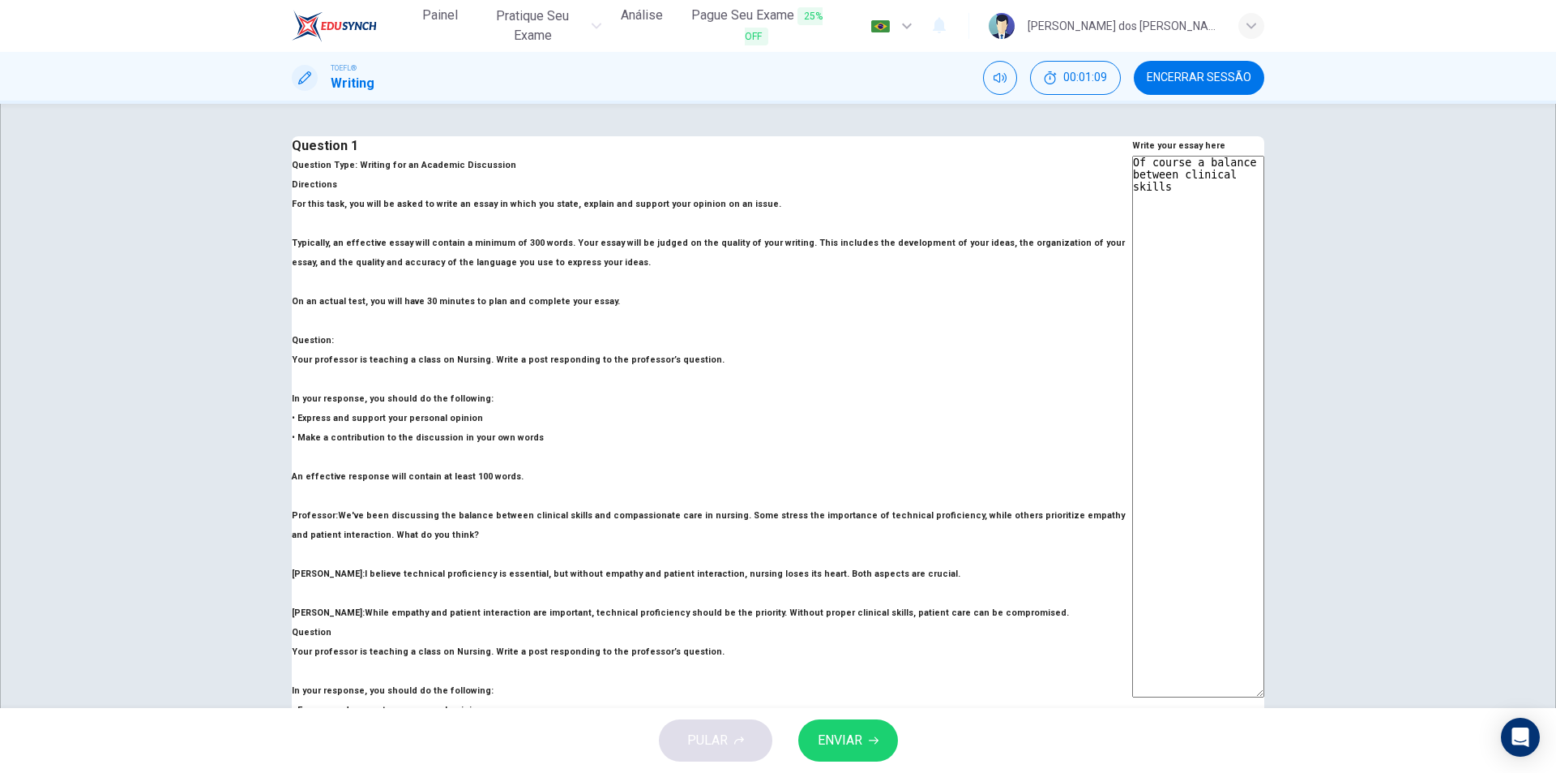
type textarea "Of course a balance between clinical skills"
type textarea "x"
type textarea "Of course a balance between clinical skills a"
type textarea "x"
type textarea "Of course a balance between clinical skills an"
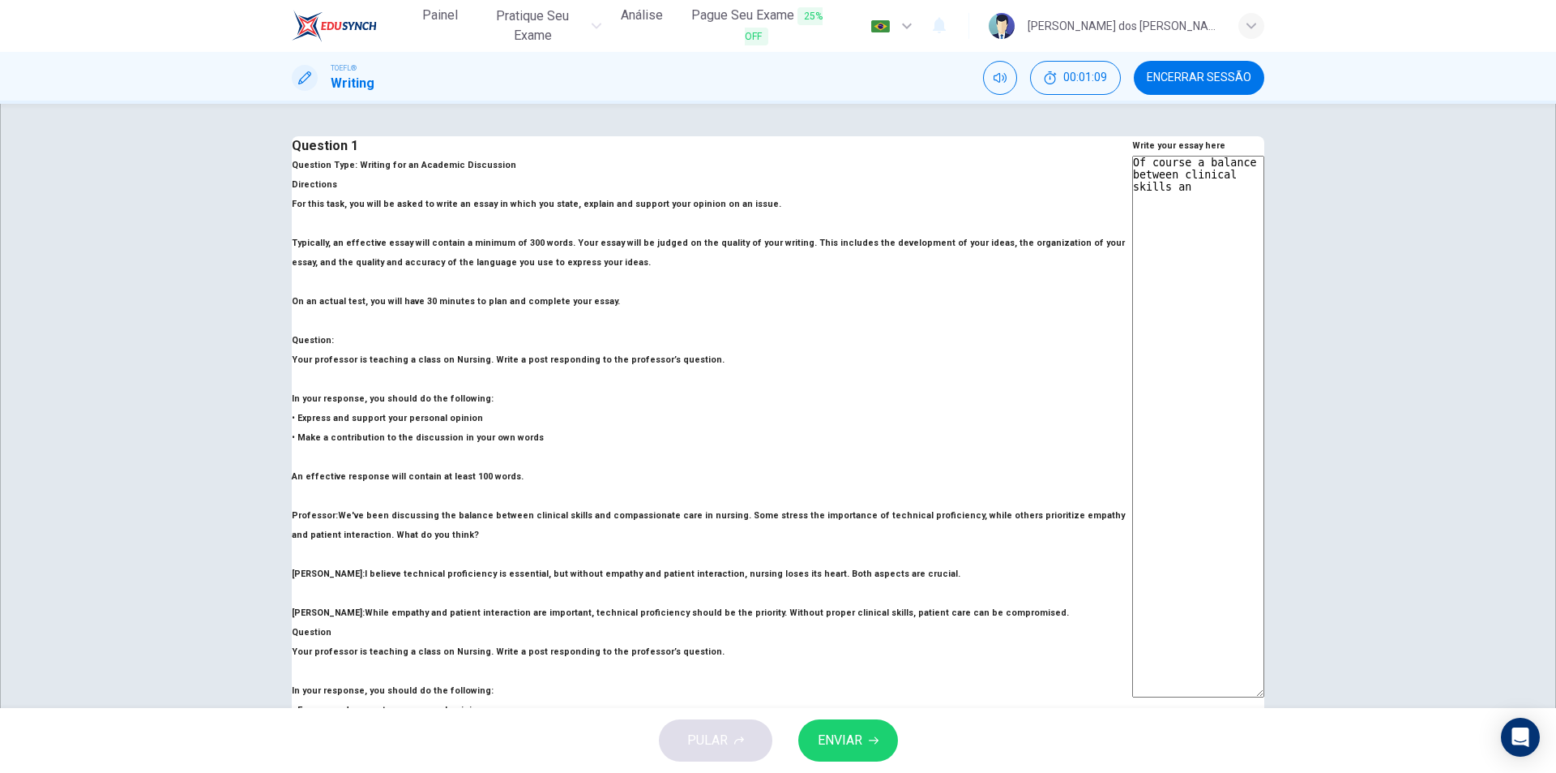
type textarea "x"
type textarea "Of course a balance between clinical skills and"
type textarea "x"
type textarea "Of course a balance between clinical skills and"
type textarea "x"
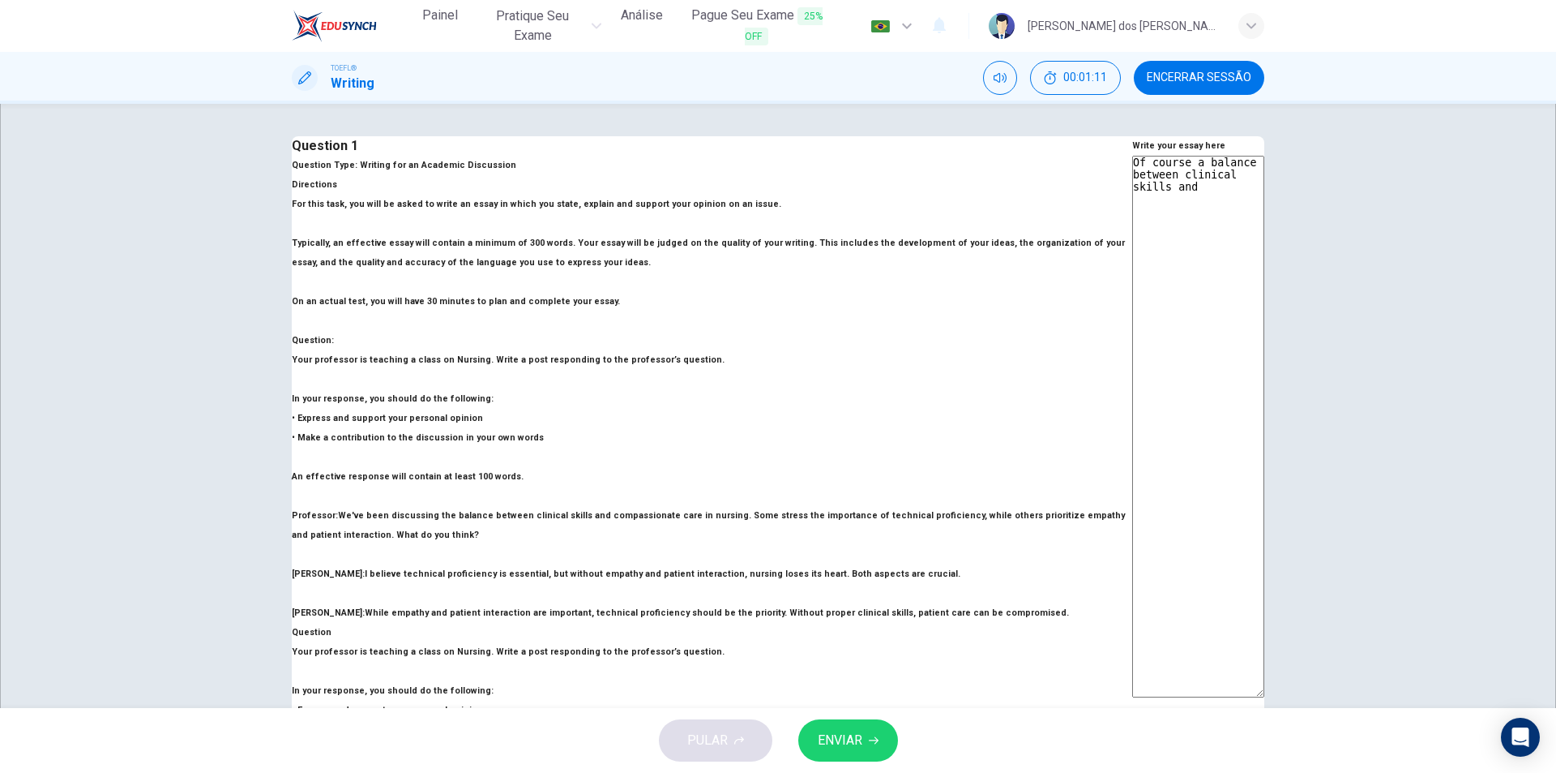
type textarea "Of course a balance between clinical skills and c"
type textarea "x"
type textarea "Of course a balance between clinical skills and co"
type textarea "x"
type textarea "Of course a balance between clinical skills and com"
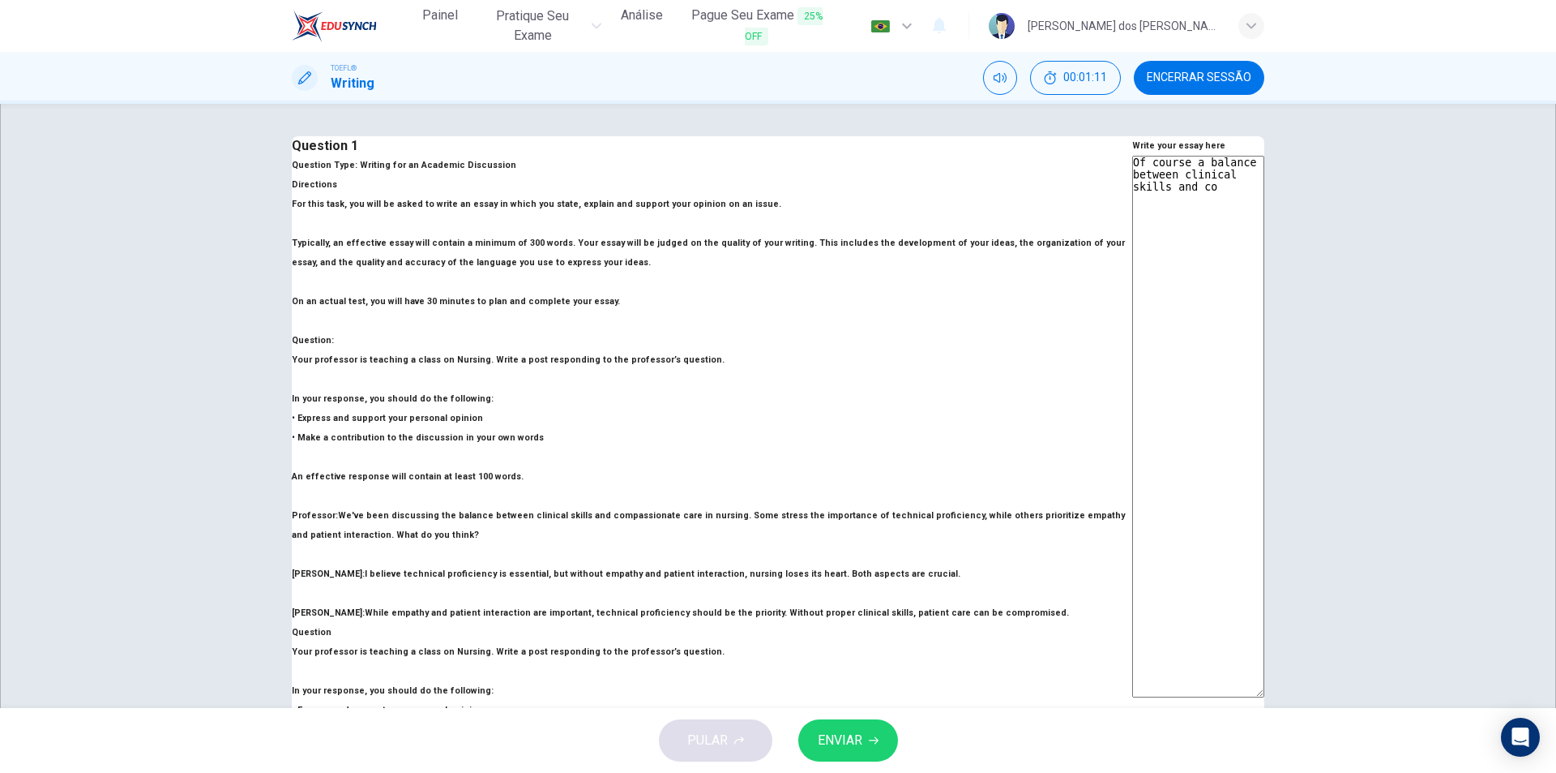
type textarea "x"
type textarea "Of course a balance between clinical skills and comp"
type textarea "x"
type textarea "Of course a balance between clinical skills and compa"
type textarea "x"
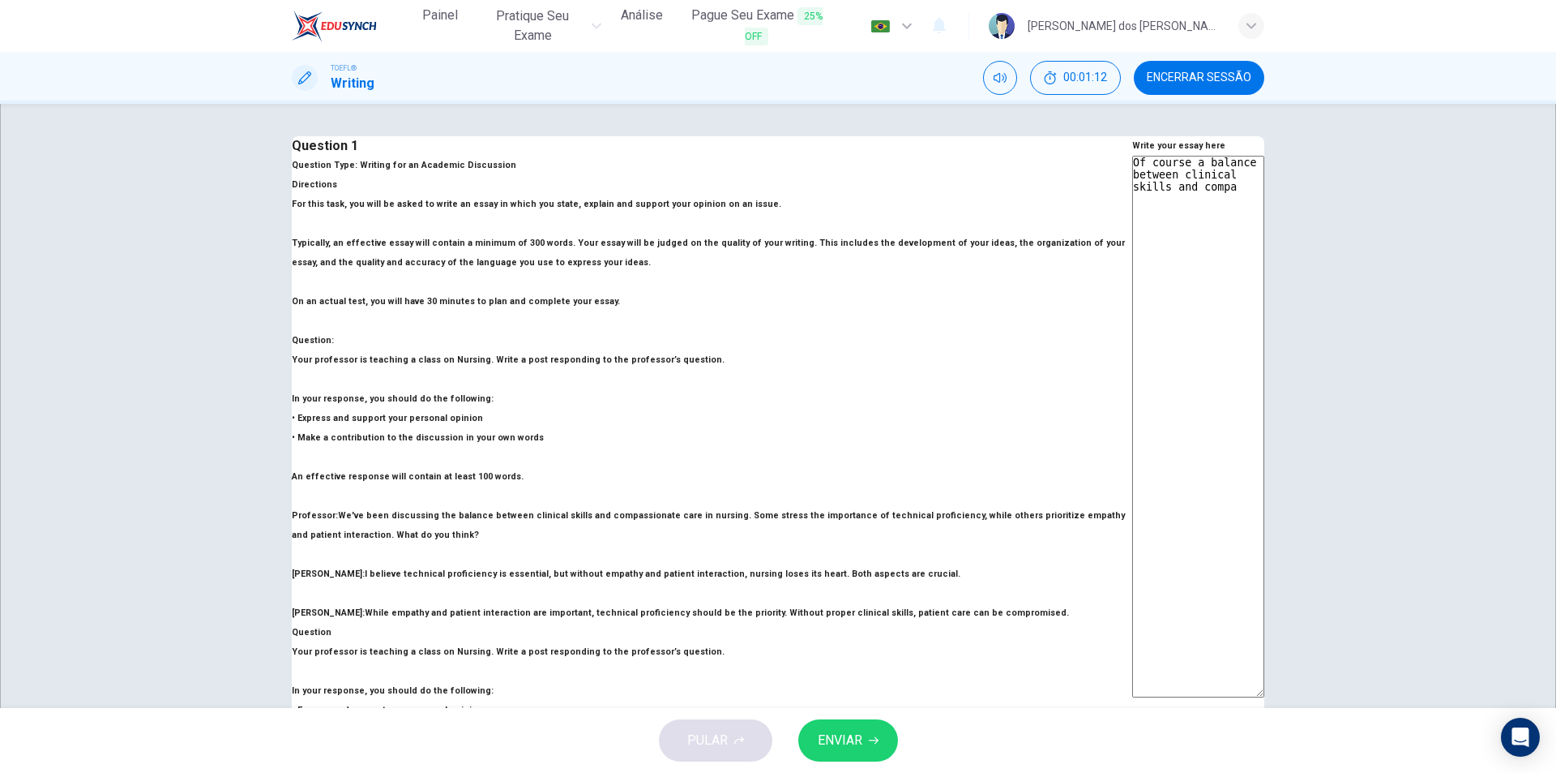
type textarea "Of course a balance between clinical skills and compas"
type textarea "x"
type textarea "Of course a balance between clinical skills and compass"
type textarea "x"
type textarea "Of course a balance between clinical skills and compassi"
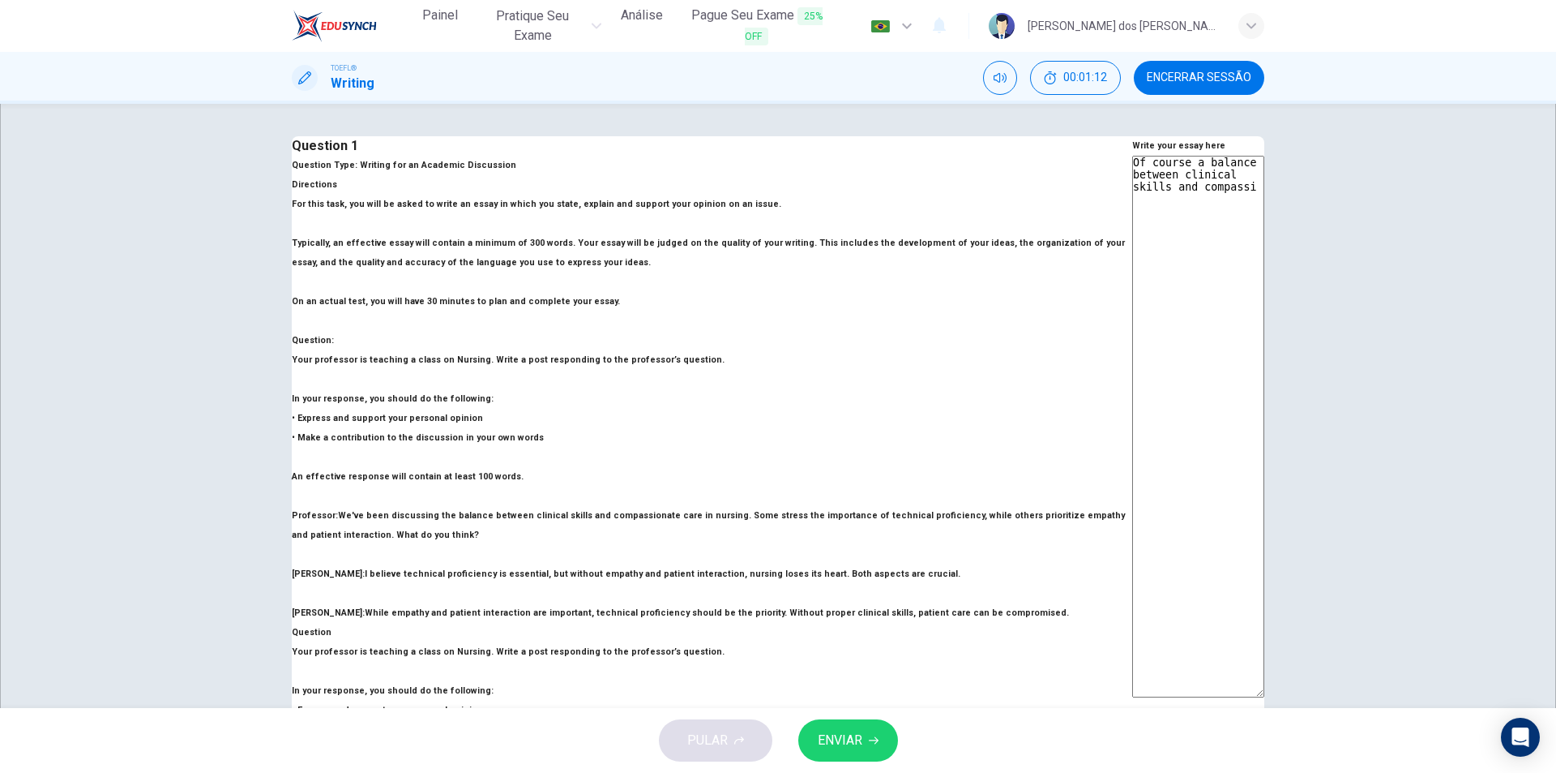
type textarea "x"
type textarea "Of course a balance between clinical skills and compassio"
type textarea "x"
type textarea "Of course a balance between clinical skills and compassion"
type textarea "x"
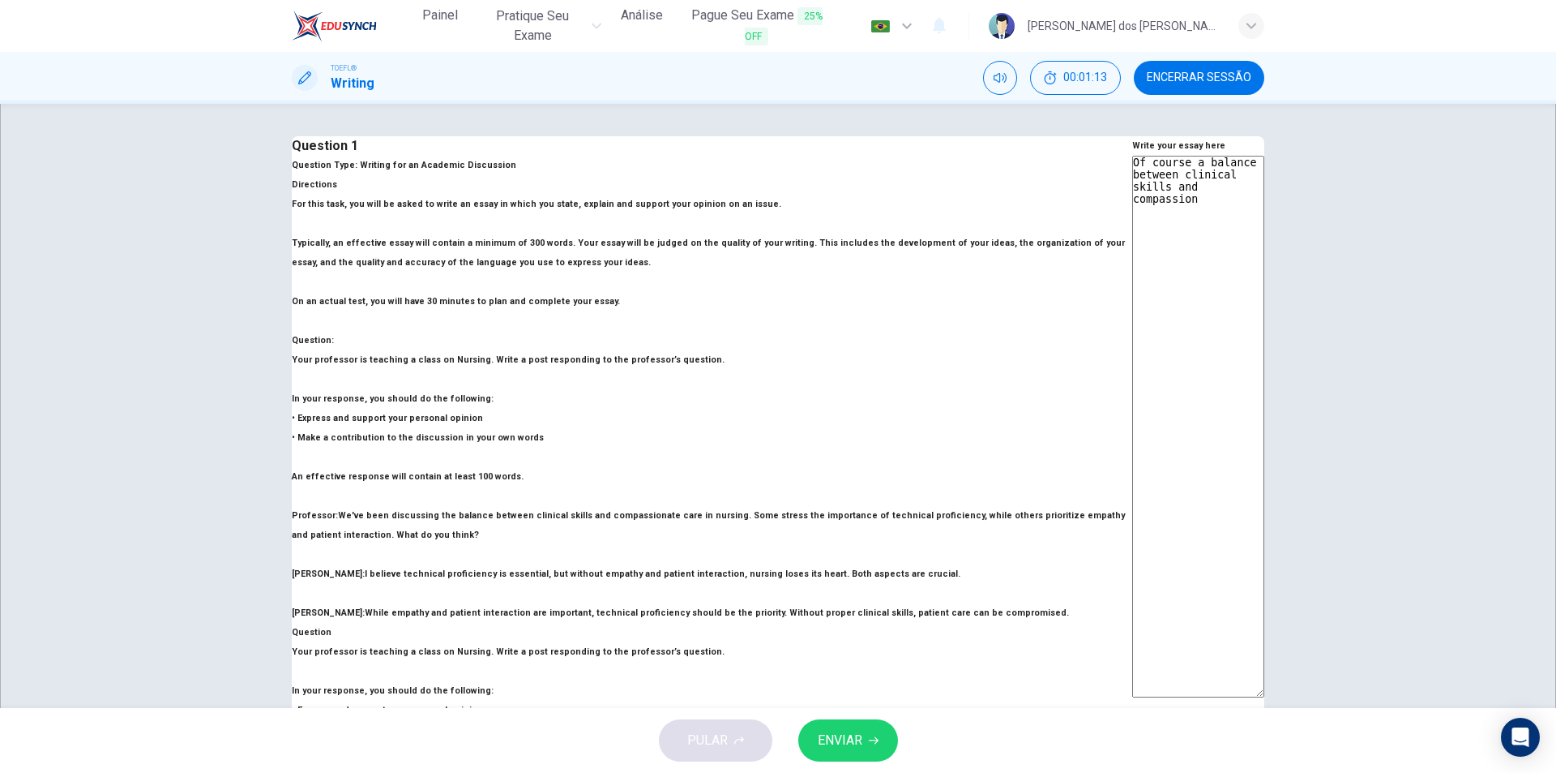
type textarea "Of course a balance between clinical skills and compassiona"
type textarea "x"
type textarea "Of course a balance between clinical skills and compassionat"
type textarea "x"
type textarea "Of course a balance between clinical skills and compassionate"
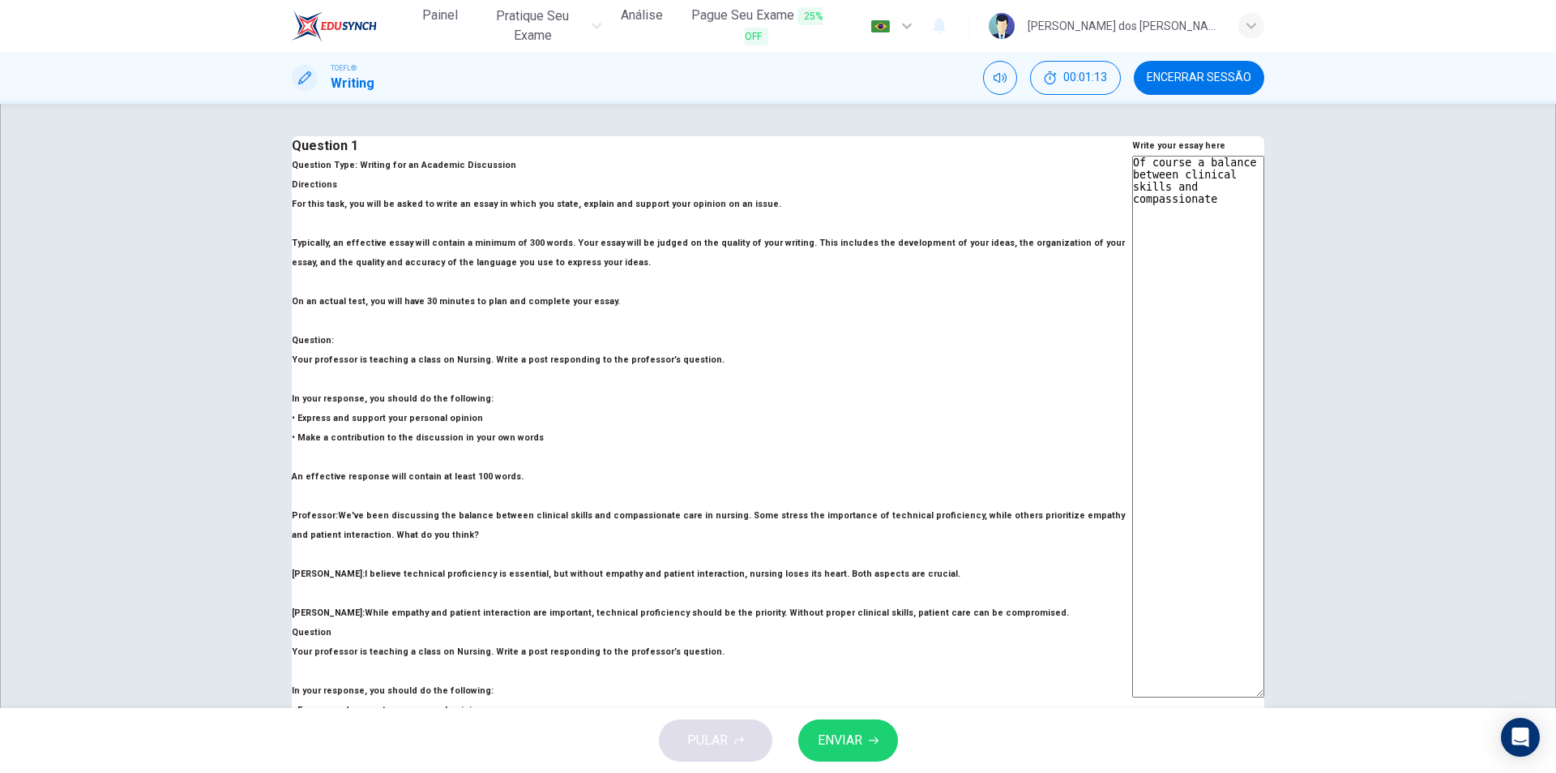
type textarea "x"
type textarea "Of course a balance between clinical skills and compassionate"
type textarea "x"
type textarea "Of course a balance between clinical skills and compassionate c"
type textarea "x"
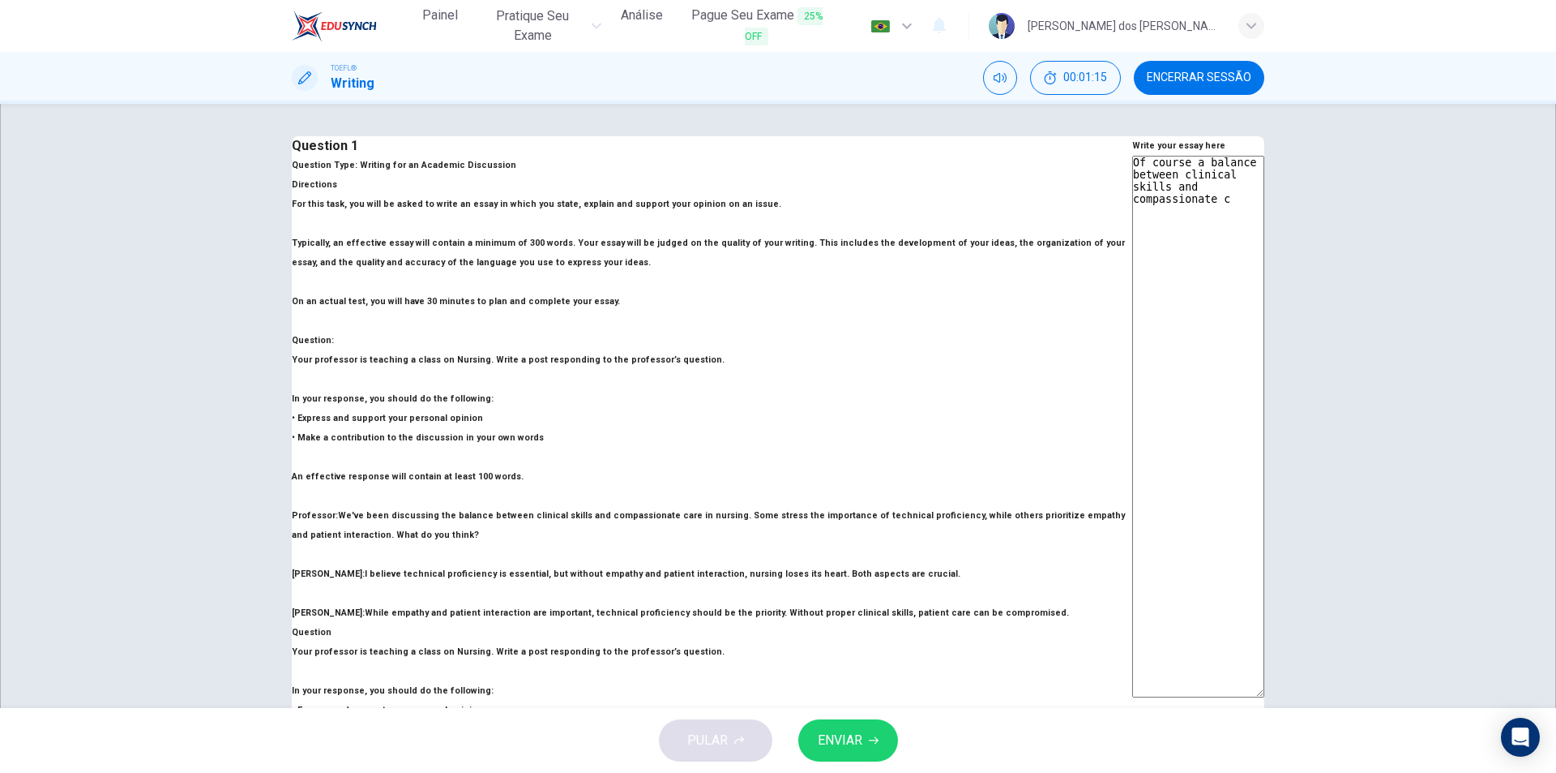
type textarea "Of course a balance between clinical skills and compassionate ca"
type textarea "x"
type textarea "Of course a balance between clinical skills and compassionate car"
type textarea "x"
type textarea "Of course a balance between clinical skills and compassionate care"
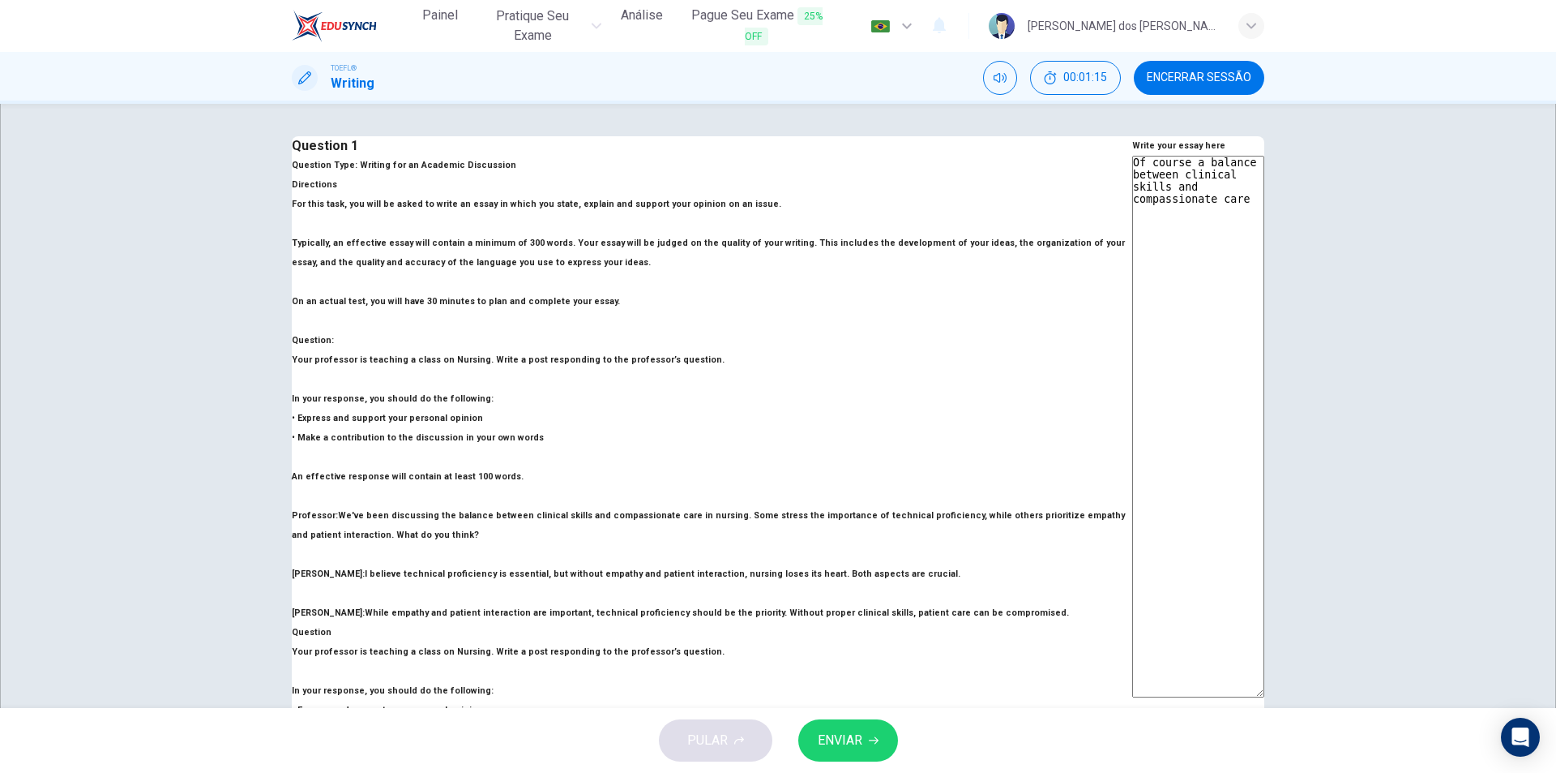
type textarea "x"
type textarea "Of course a balance between clinical skills and compassionate care"
type textarea "x"
type textarea "Of course a balance between clinical skills and compassionate care i"
type textarea "x"
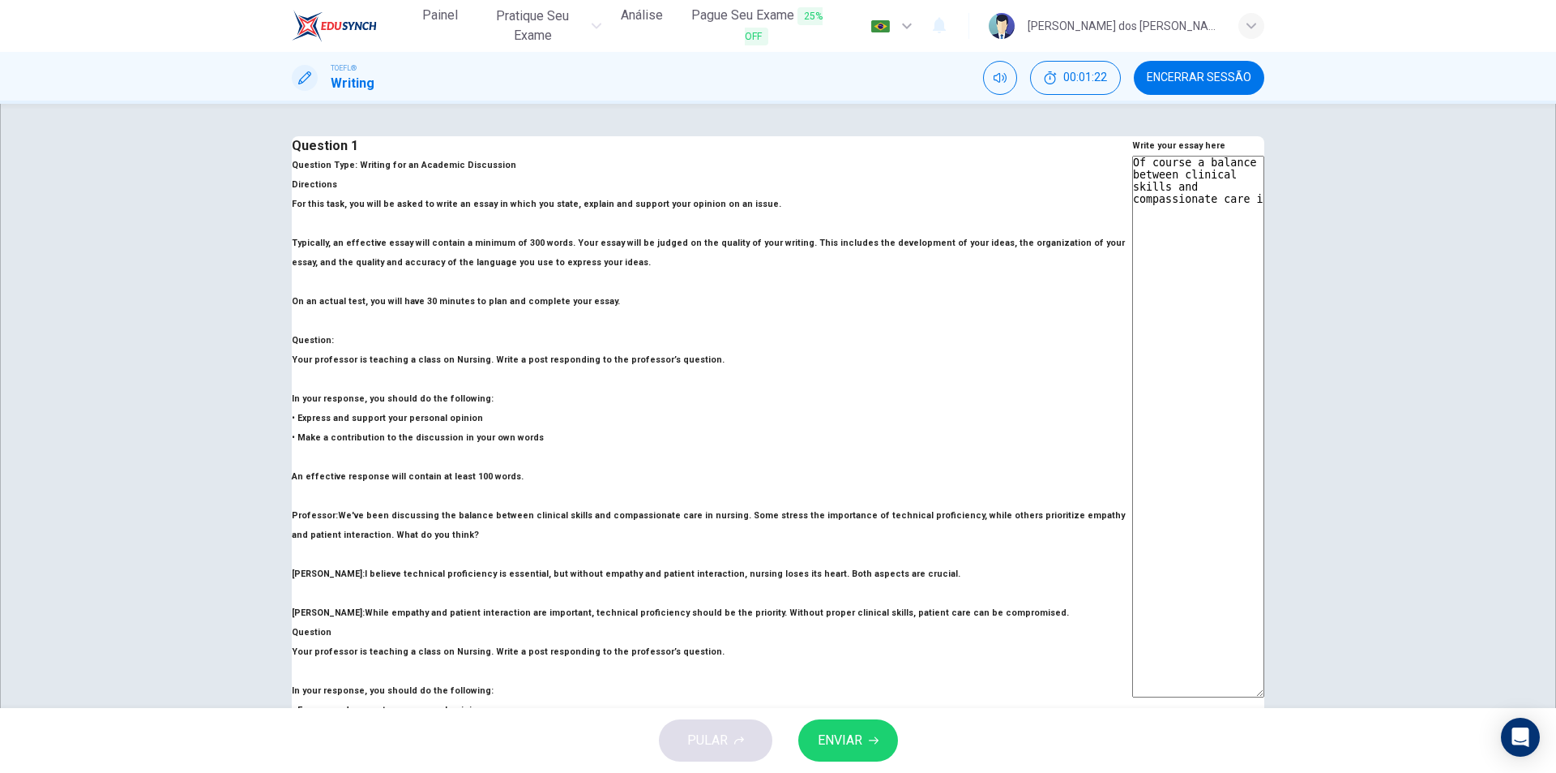
type textarea "Of course a balance between clinical skills and compassionate care is"
type textarea "x"
type textarea "Of course a balance between clinical skills and compassionate care is"
type textarea "x"
type textarea "Of course a balance between clinical skills and compassionate care is r"
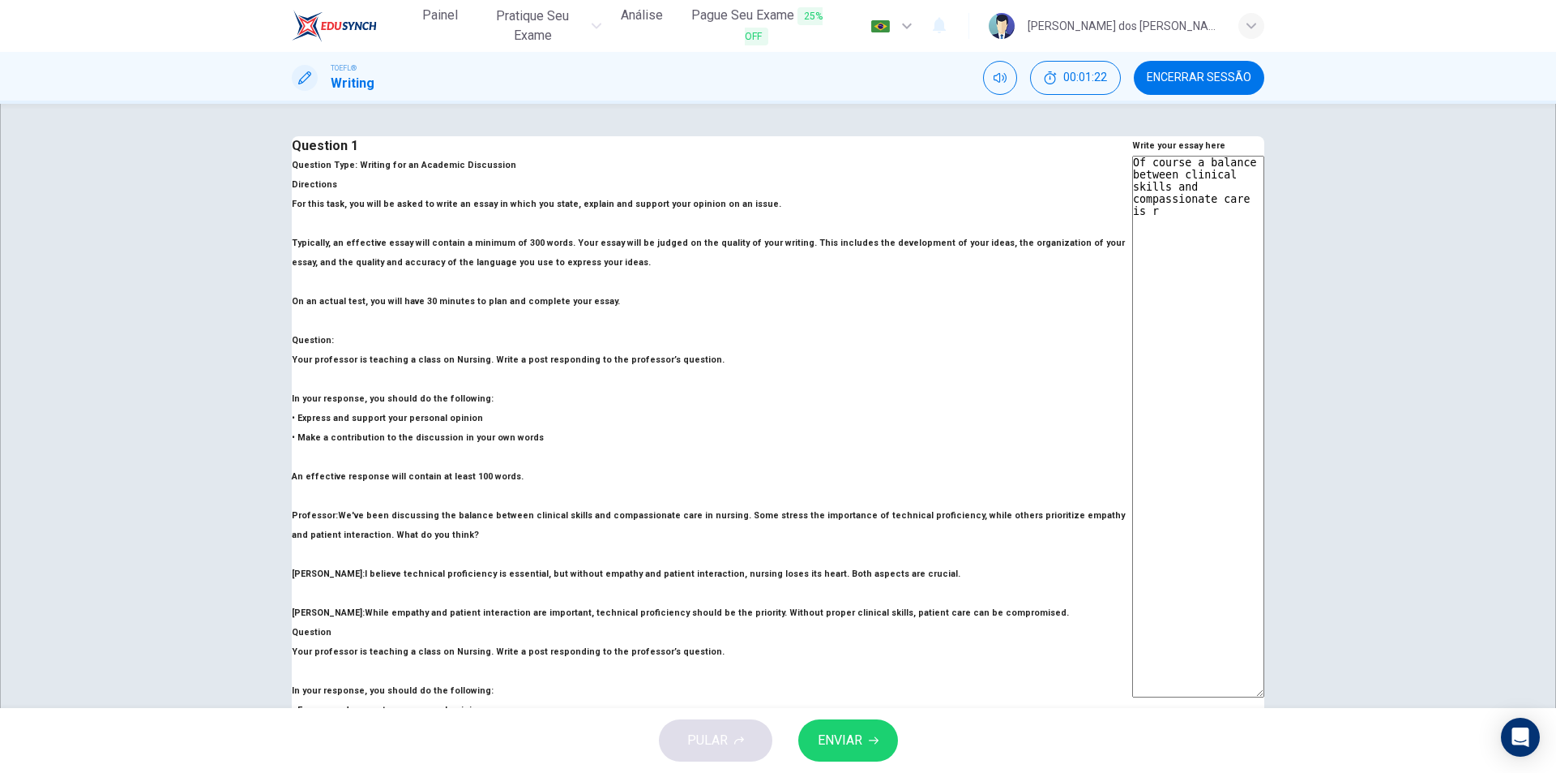
type textarea "x"
type textarea "Of course a balance between clinical skills and compassionate care is re"
type textarea "x"
type textarea "Of course a balance between clinical skills and compassionate care is req"
type textarea "x"
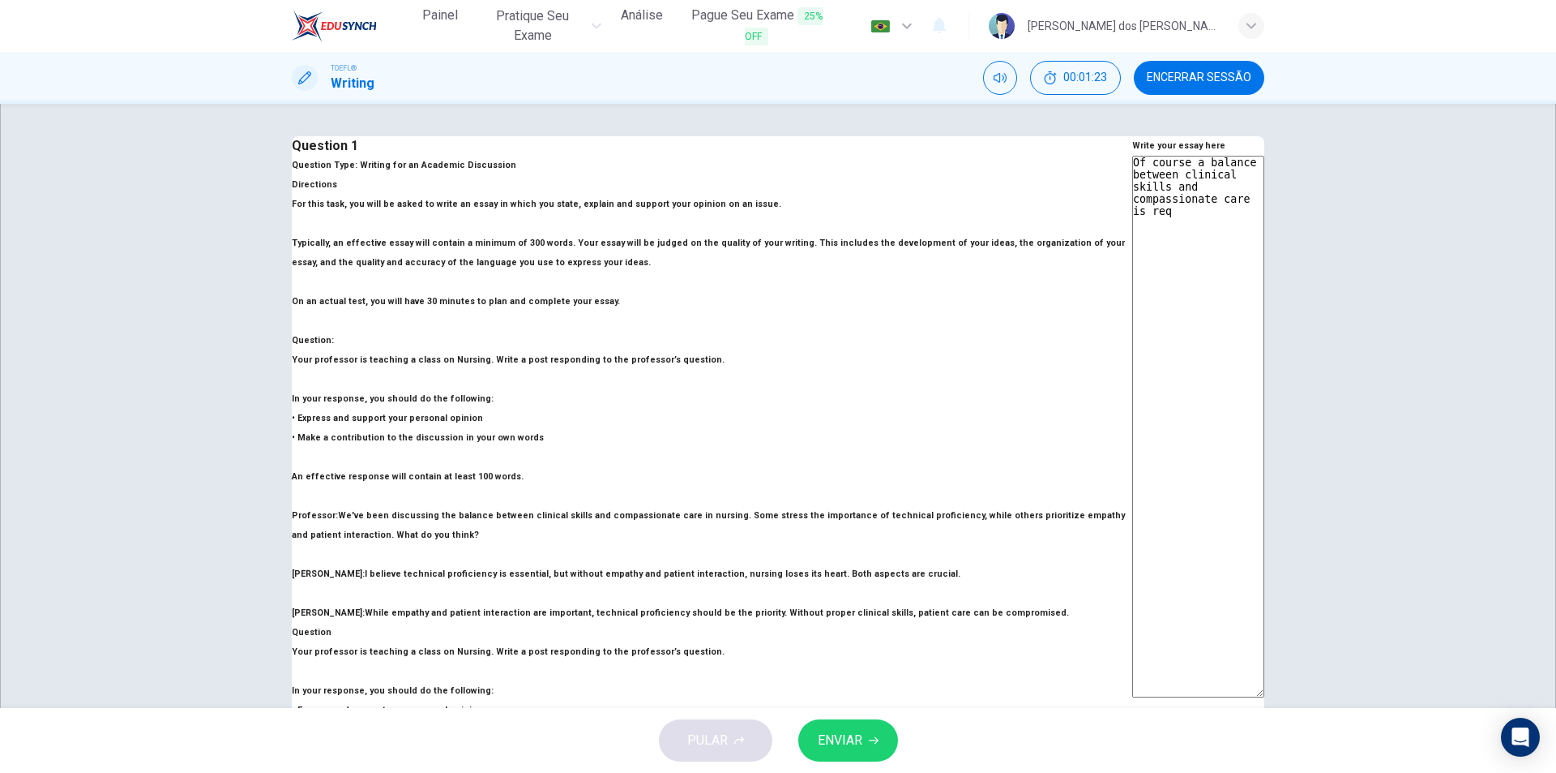
type textarea "Of course a balance between clinical skills and compassionate care is requ"
type textarea "x"
type textarea "Of course a balance between clinical skills and compassionate care is requi"
type textarea "x"
type textarea "Of course a balance between clinical skills and compassionate care is requir"
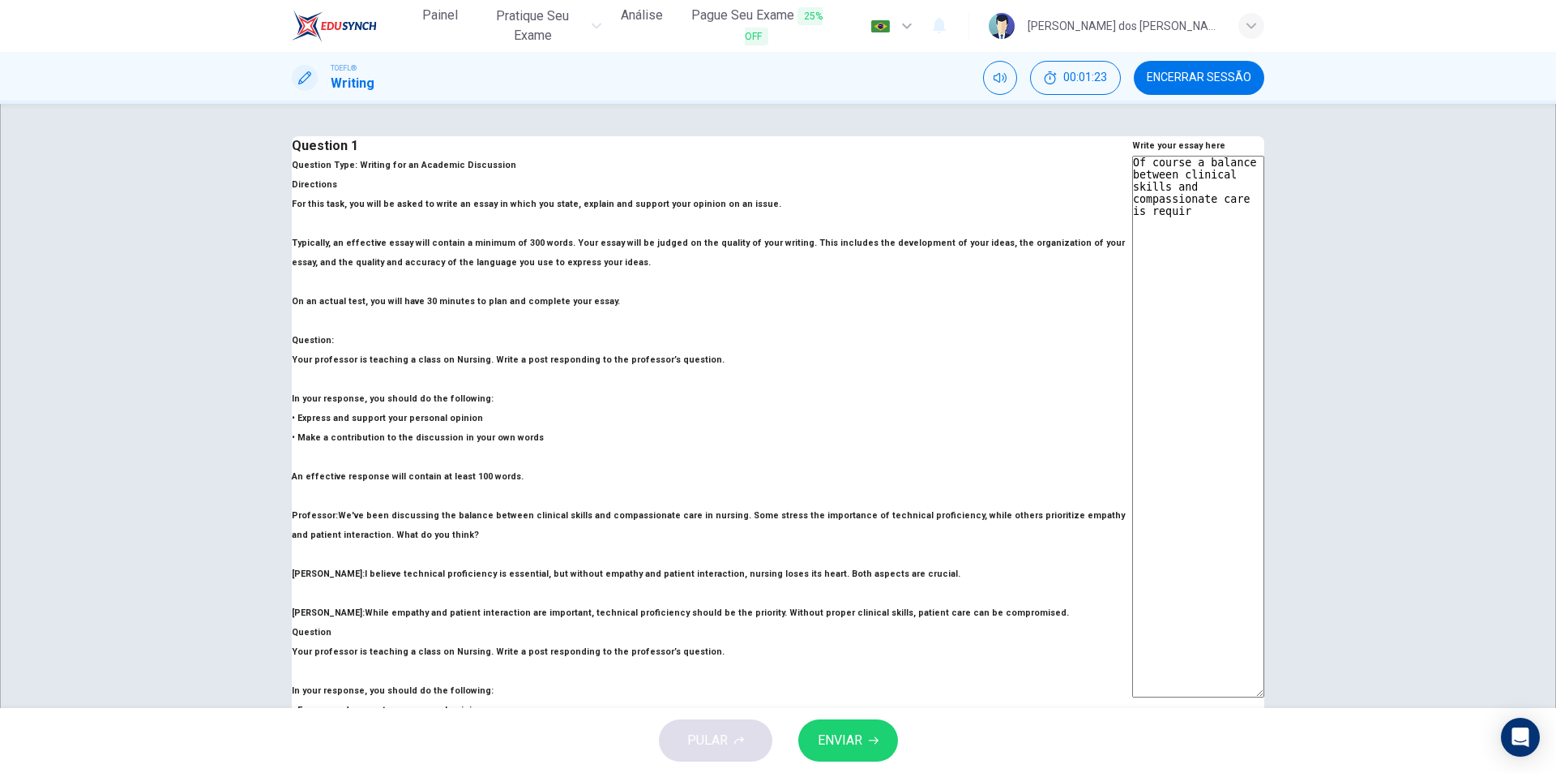
type textarea "x"
type textarea "Of course a balance between clinical skills and compassionate care is require"
type textarea "x"
type textarea "Of course a balance between clinical skills and compassionate care is required"
type textarea "x"
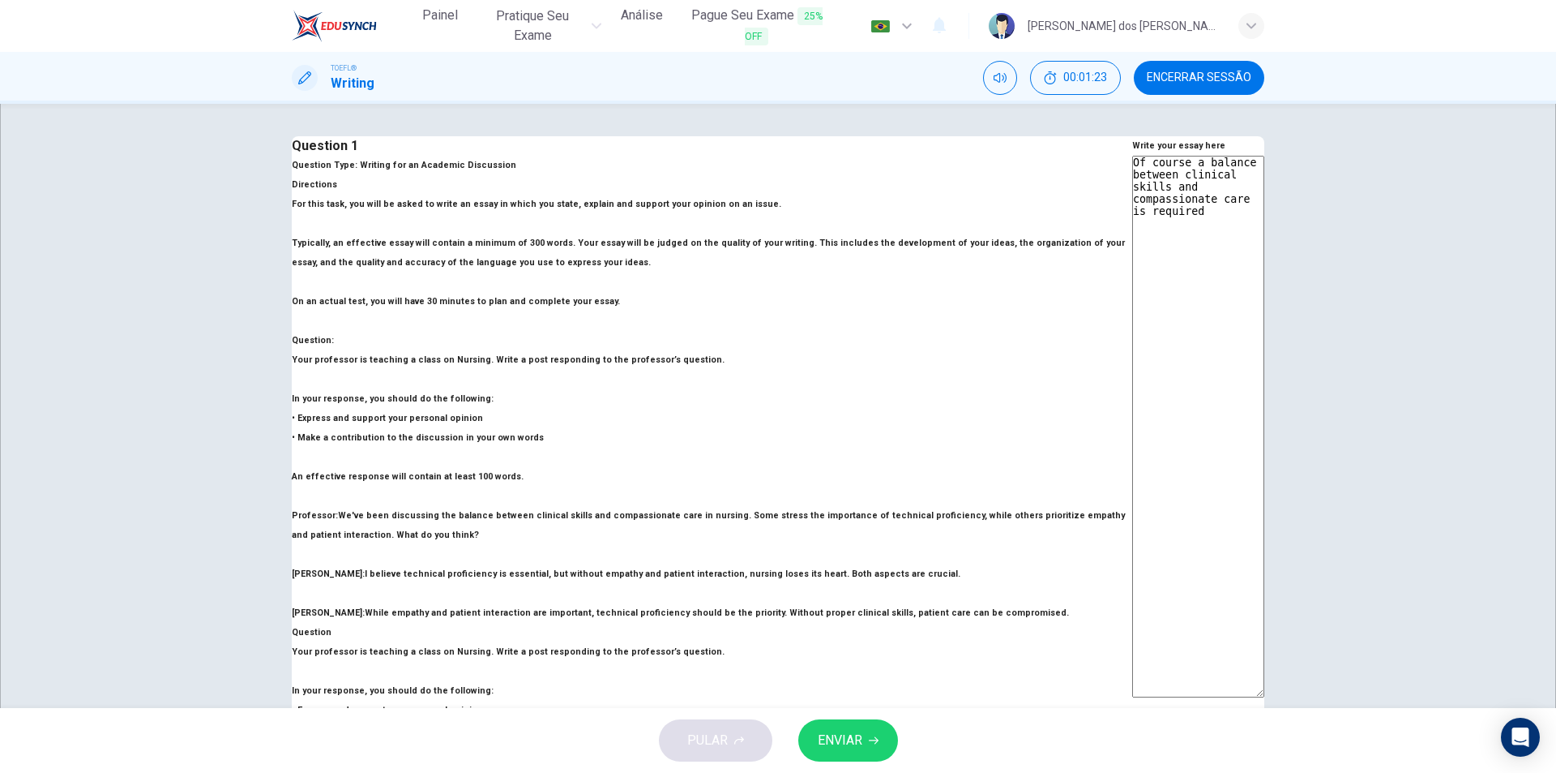
type textarea "Of course a balance between clinical skills and compassionate care is required"
type textarea "x"
type textarea "Of course a balance between clinical skills and compassionate care is required s"
type textarea "x"
type textarea "Of course a balance between clinical skills and compassionate care is required …"
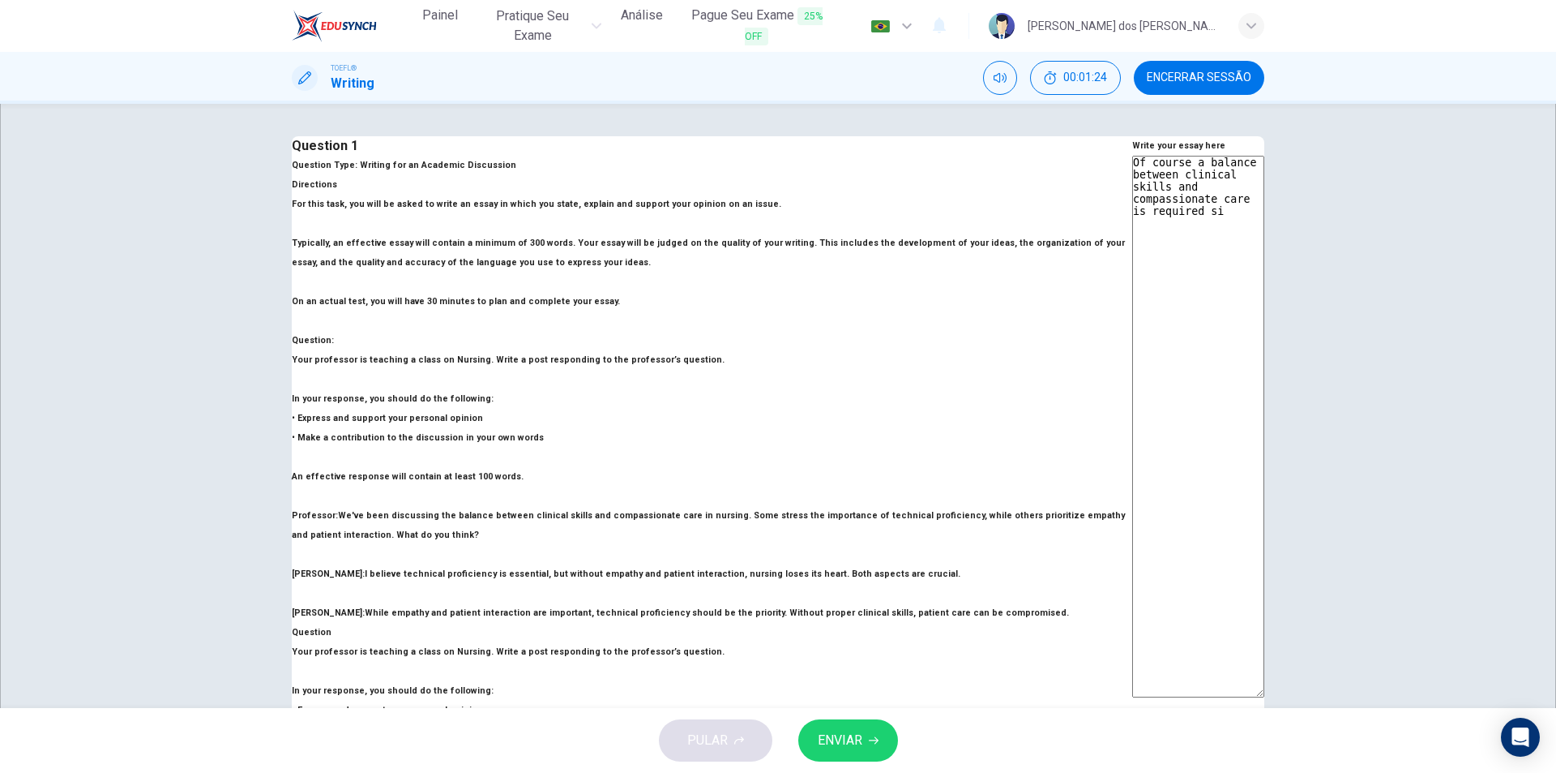
type textarea "x"
type textarea "Of course a balance between clinical skills and compassionate care is required …"
type textarea "x"
type textarea "Of course a balance between clinical skills and compassionate care is required …"
type textarea "x"
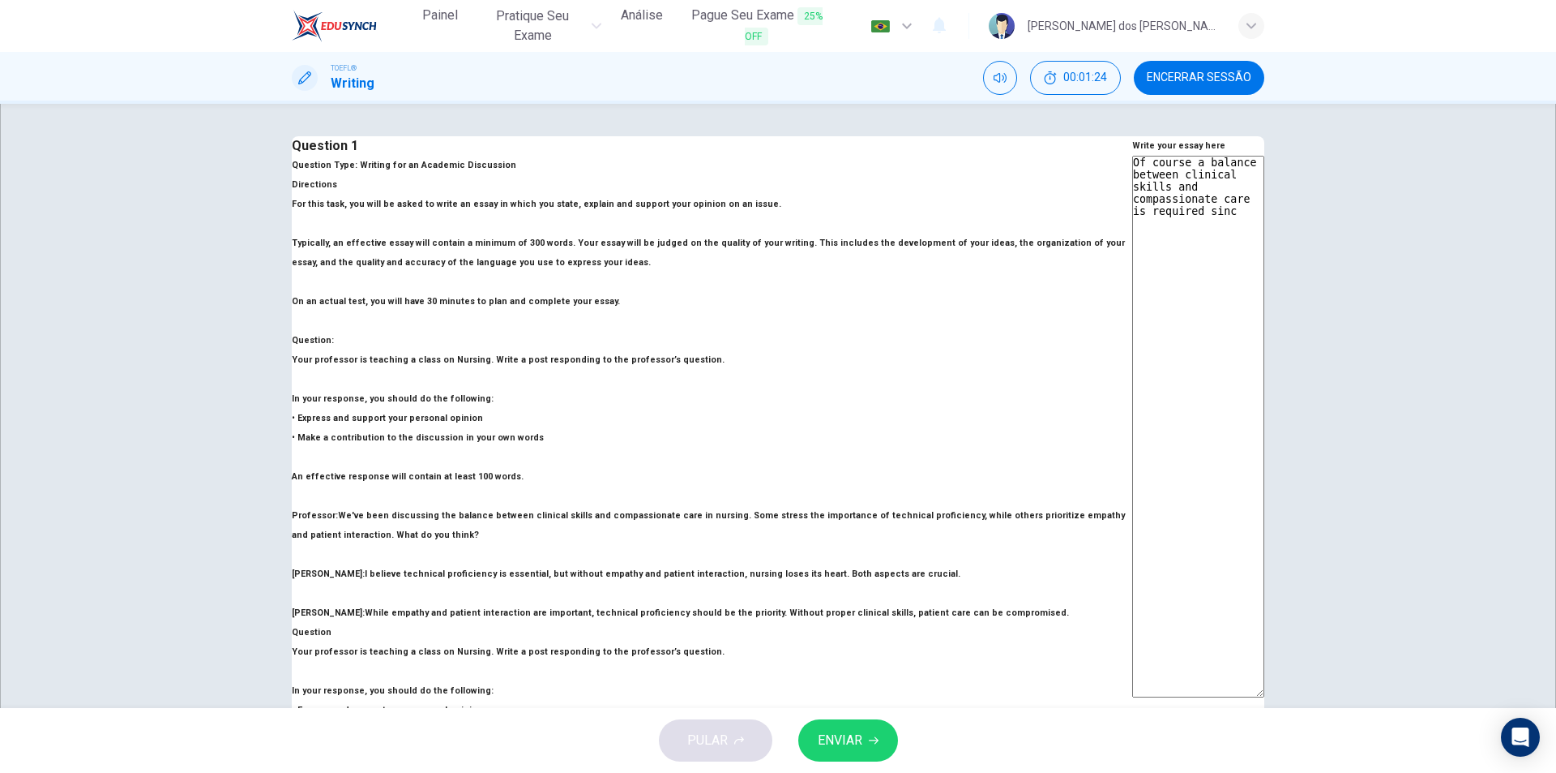
type textarea "Of course a balance between clinical skills and compassionate care is required …"
type textarea "x"
type textarea "Of course a balance between clinical skills and compassionate care is required …"
type textarea "x"
type textarea "Of course a balance between clinical skills and compassionate care is required …"
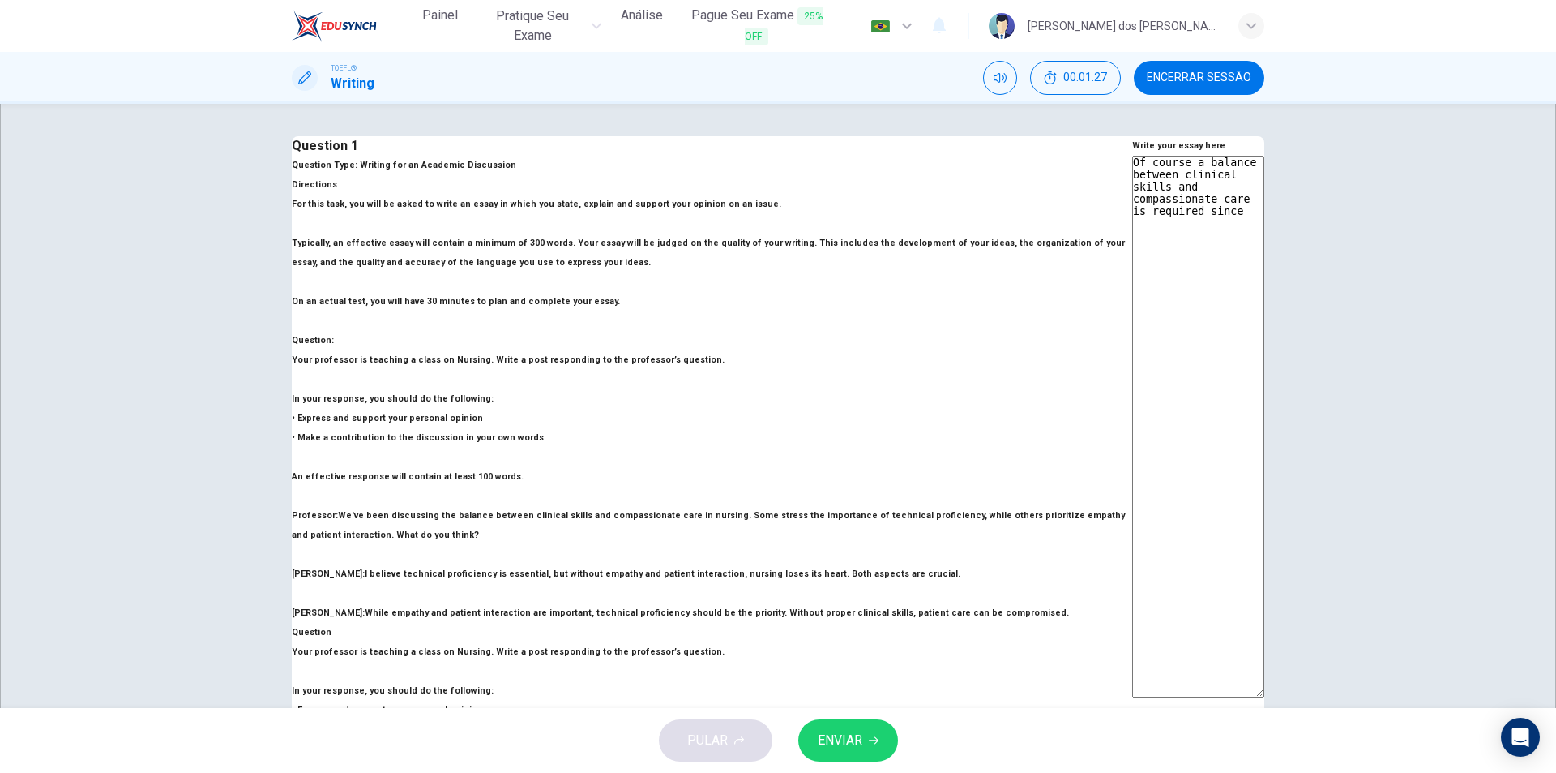
type textarea "x"
type textarea "Of course a balance between clinical skills and compassionate care is required …"
type textarea "x"
type textarea "Of course a balance between clinical skills and compassionate care is required …"
type textarea "x"
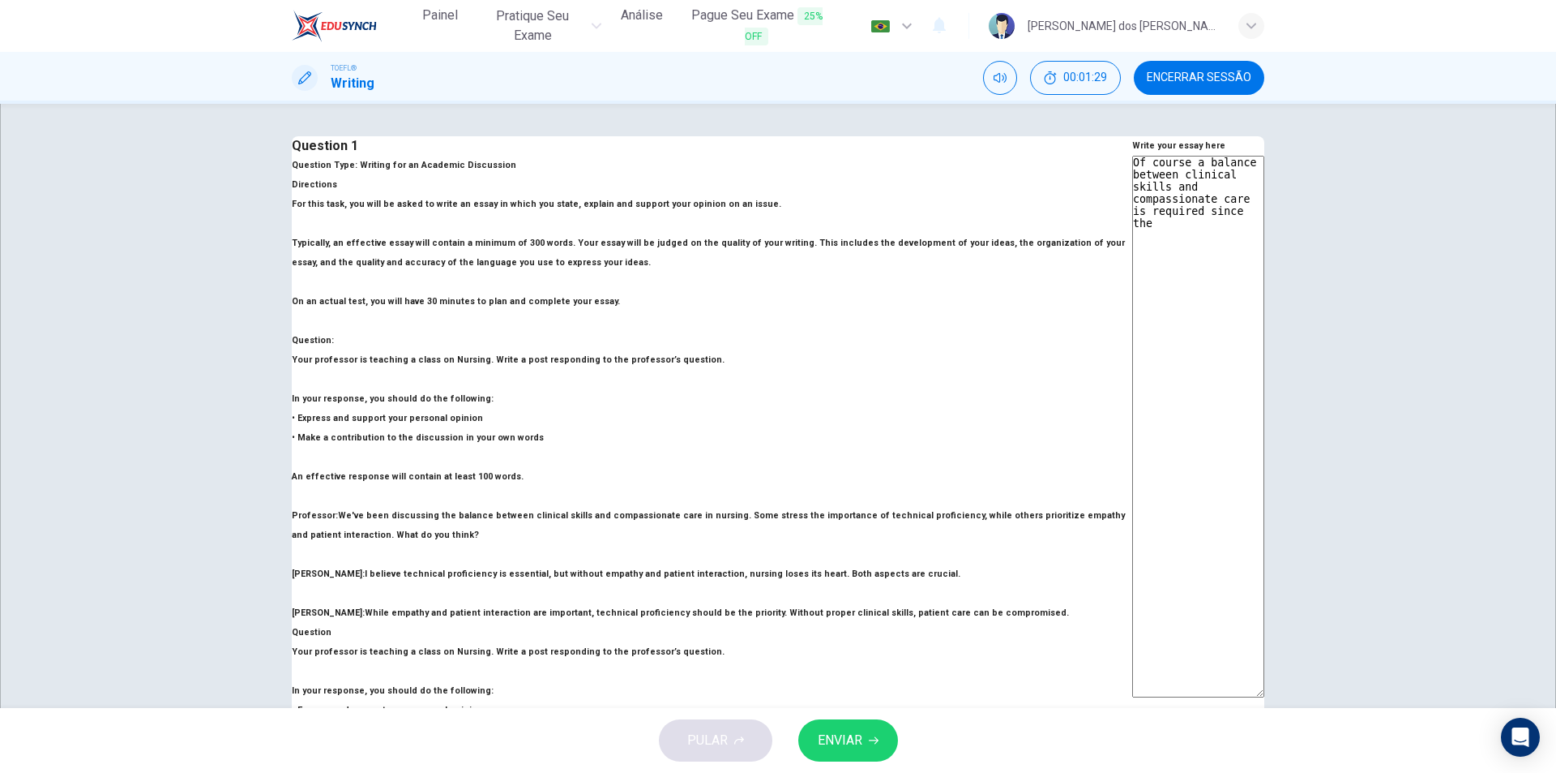
type textarea "Of course a balance between clinical skills and compassionate care is required …"
type textarea "x"
type textarea "Of course a balance between clinical skills and compassionate care is required …"
type textarea "x"
type textarea "Of course a balance between clinical skills and compassionate care is required …"
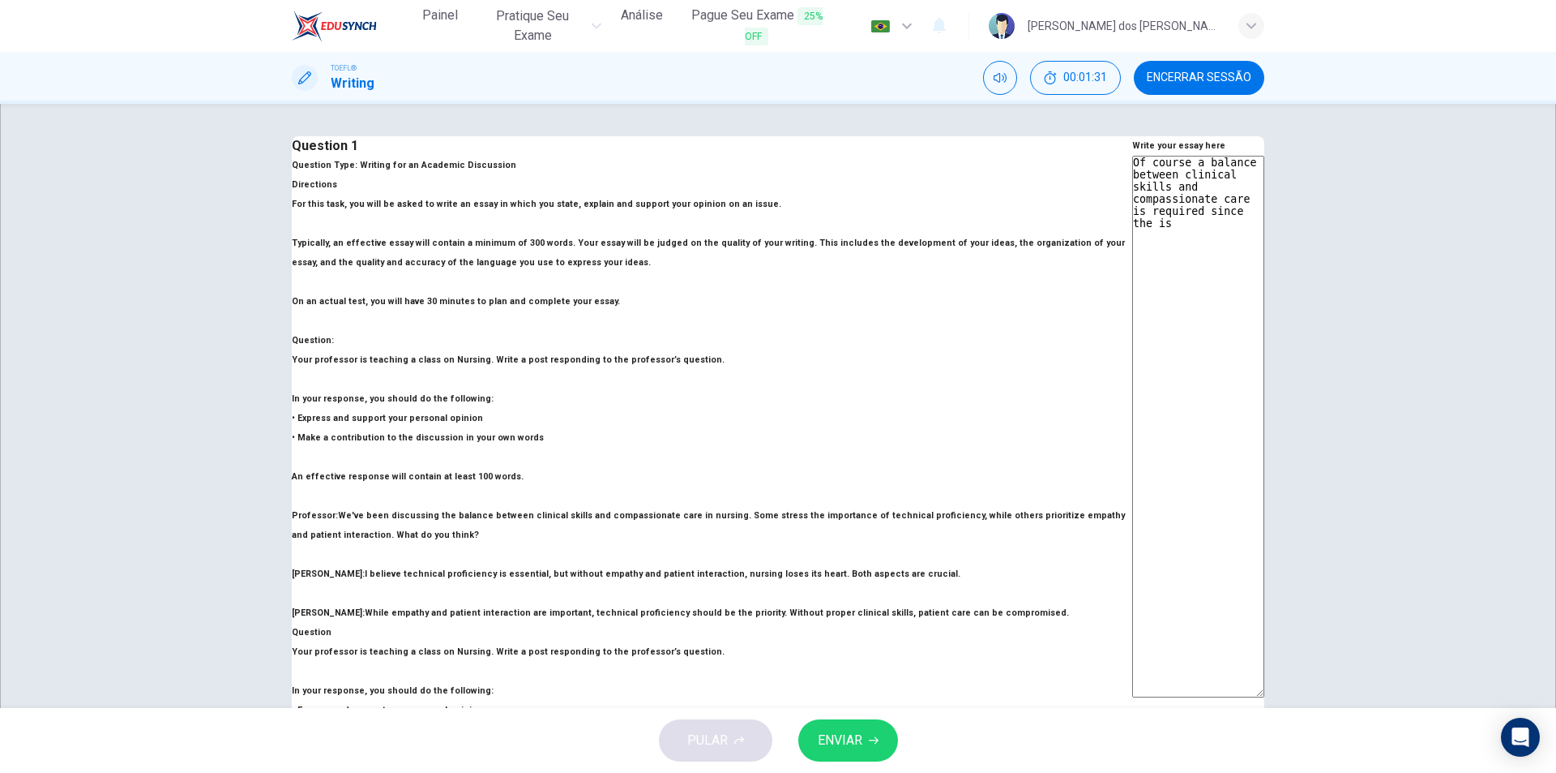
type textarea "x"
type textarea "Of course a balance between clinical skills and compassionate care is required …"
type textarea "x"
type textarea "Of course a balance between clinical skills and compassionate care is required …"
type textarea "x"
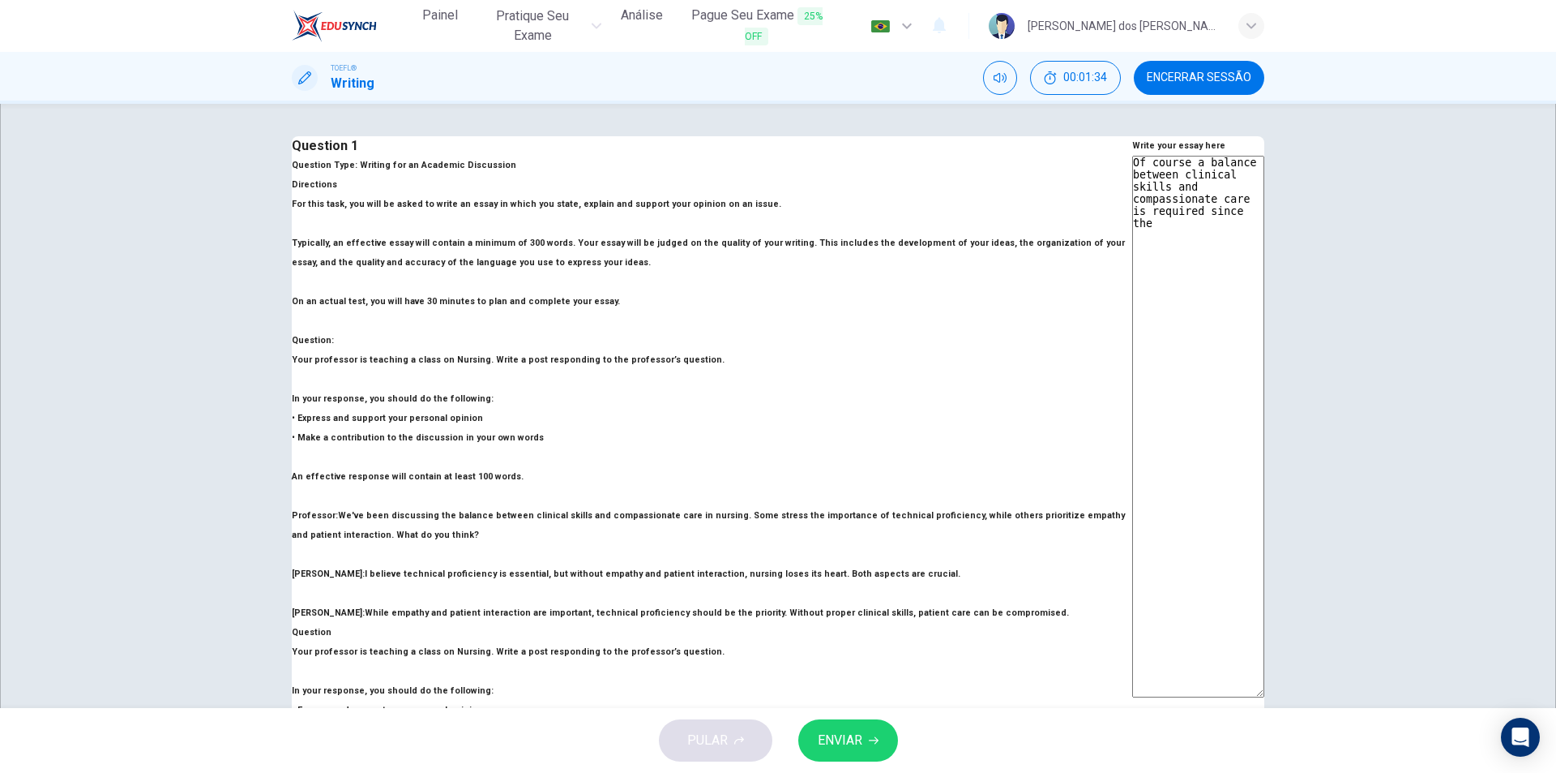
type textarea "Of course a balance between clinical skills and compassionate care is required …"
type textarea "x"
type textarea "Of course a balance between clinical skills and compassionate care is required …"
type textarea "x"
type textarea "Of course a balance between clinical skills and compassionate care is required …"
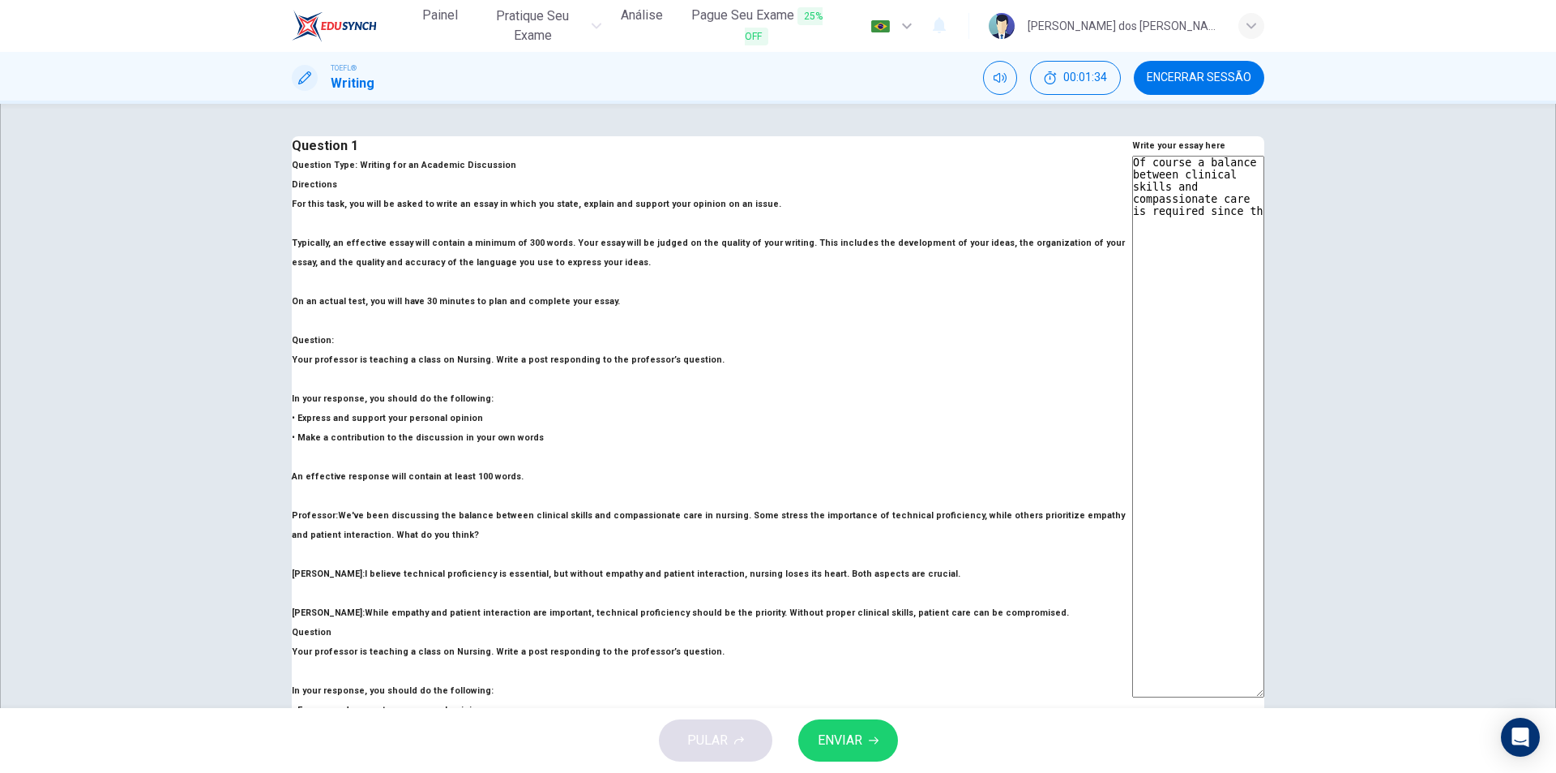
type textarea "x"
click at [1132, 277] on textarea "Of course a balance between clinical skills and compassionate care is required …" at bounding box center [1198, 427] width 132 height 542
click at [1132, 238] on textarea "Of course a balance between clinical skills and compassionate care is required …" at bounding box center [1198, 427] width 132 height 542
click at [1132, 251] on textarea "Of course a balance between clinical skills and compassionate care is required …" at bounding box center [1198, 427] width 132 height 542
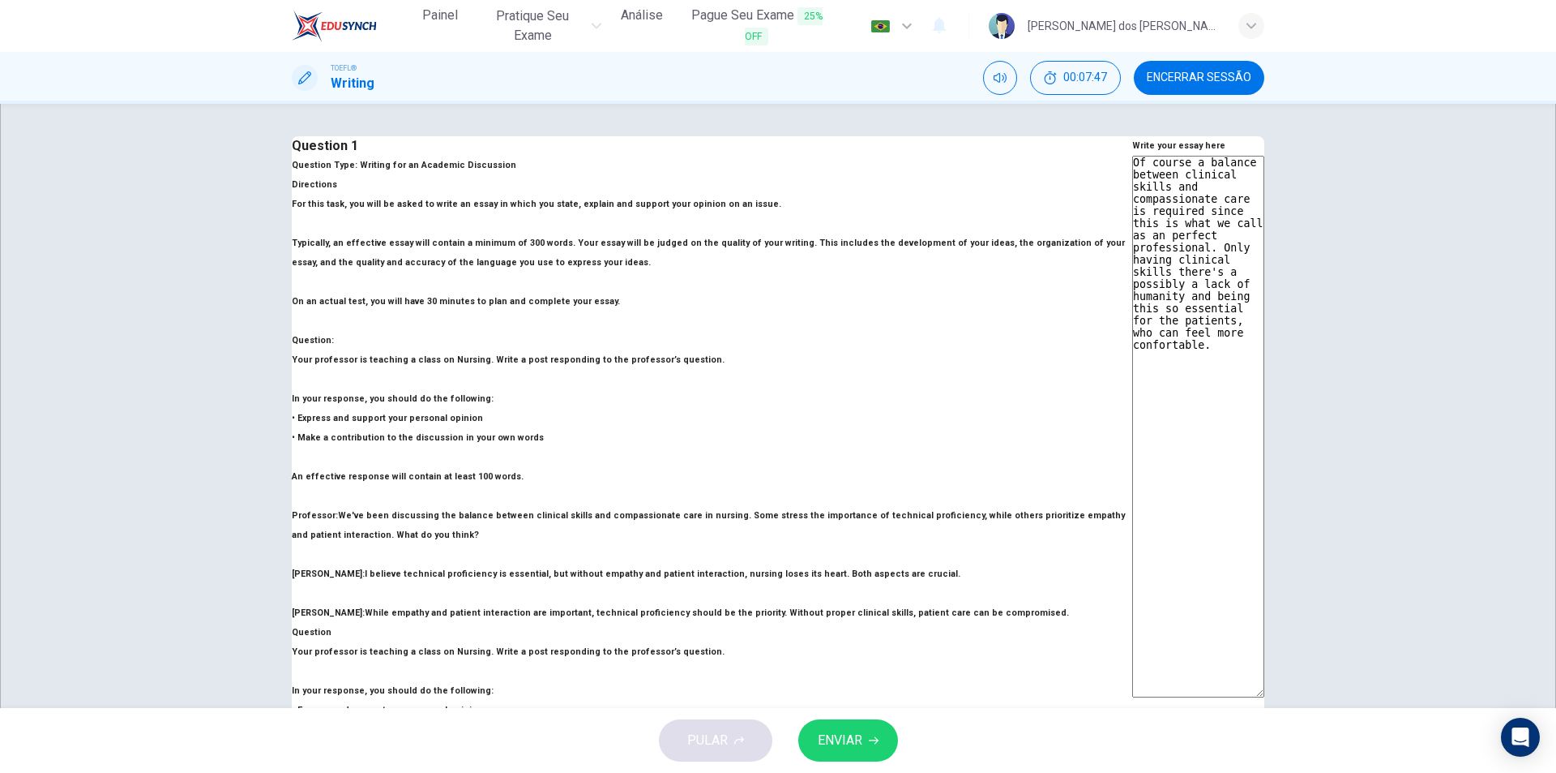
click at [1132, 254] on textarea "Of course a balance between clinical skills and compassionate care is required …" at bounding box center [1198, 427] width 132 height 542
click at [1188, 272] on textarea "Of course a balance between clinical skills and compassionate care is required …" at bounding box center [1198, 427] width 132 height 542
click at [1159, 255] on textarea "Of course a balance between clinical skills and compassionate care is required …" at bounding box center [1198, 427] width 132 height 542
click at [1154, 252] on textarea "Of course a balance between clinical skills and compassionate care is required …" at bounding box center [1198, 427] width 132 height 542
click at [1184, 275] on textarea "Of course a balance between clinical skills and compassionate care is required …" at bounding box center [1198, 427] width 132 height 542
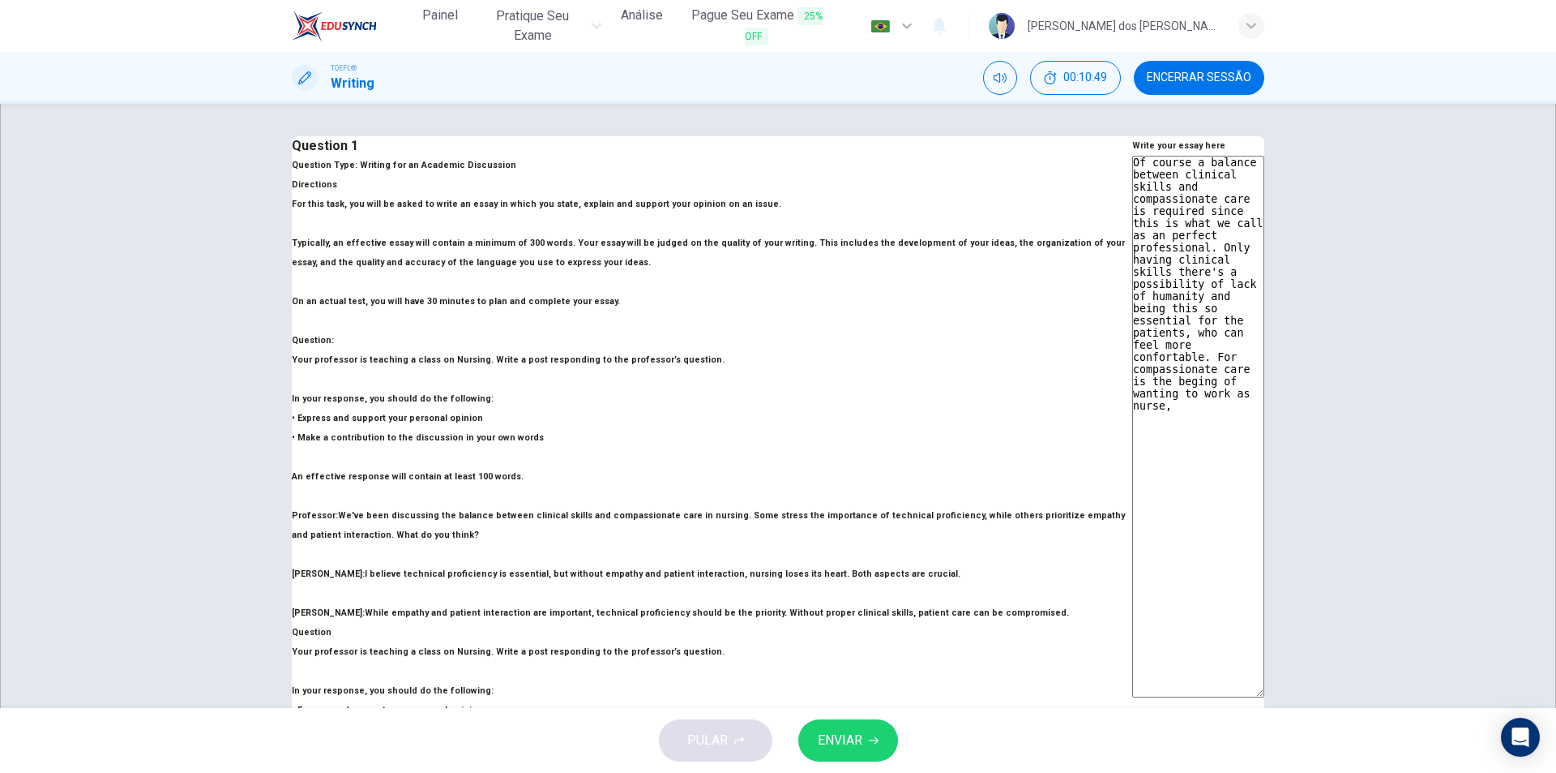
click at [1132, 288] on textarea "Of course a balance between clinical skills and compassionate care is required …" at bounding box center [1198, 427] width 132 height 542
click at [1193, 285] on textarea "Of course a balance between clinical skills and compassionate care is required …" at bounding box center [1198, 427] width 132 height 542
click at [1132, 333] on textarea "Of course a balance between clinical skills and compassionate care is required …" at bounding box center [1198, 427] width 132 height 542
click at [1132, 337] on textarea "Of course a balance between clinical skills and compassionate care is required …" at bounding box center [1198, 427] width 132 height 542
click at [1208, 286] on textarea "Of course a balance between clinical skills and compassionate care is required …" at bounding box center [1198, 427] width 132 height 542
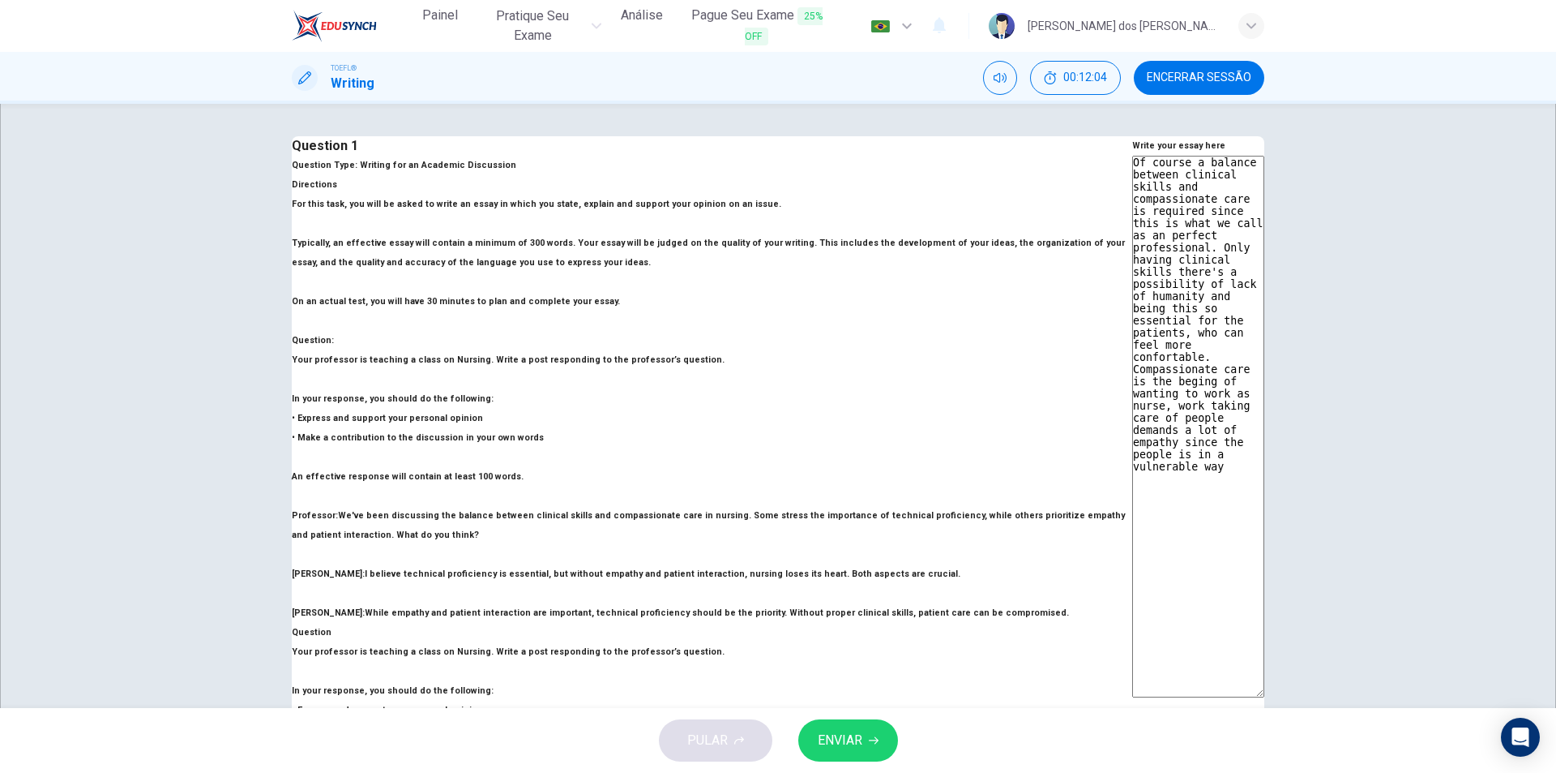
click at [1198, 289] on textarea "Of course a balance between clinical skills and compassionate care is required …" at bounding box center [1198, 427] width 132 height 542
click at [1207, 295] on textarea "Of course a balance between clinical skills and compassionate care is required …" at bounding box center [1198, 427] width 132 height 542
click at [1199, 289] on textarea "Of course a balance between clinical skills and compassionate care is required …" at bounding box center [1198, 427] width 132 height 542
click at [1169, 325] on textarea "Of course a balance between clinical skills and compassionate care is required …" at bounding box center [1198, 427] width 132 height 542
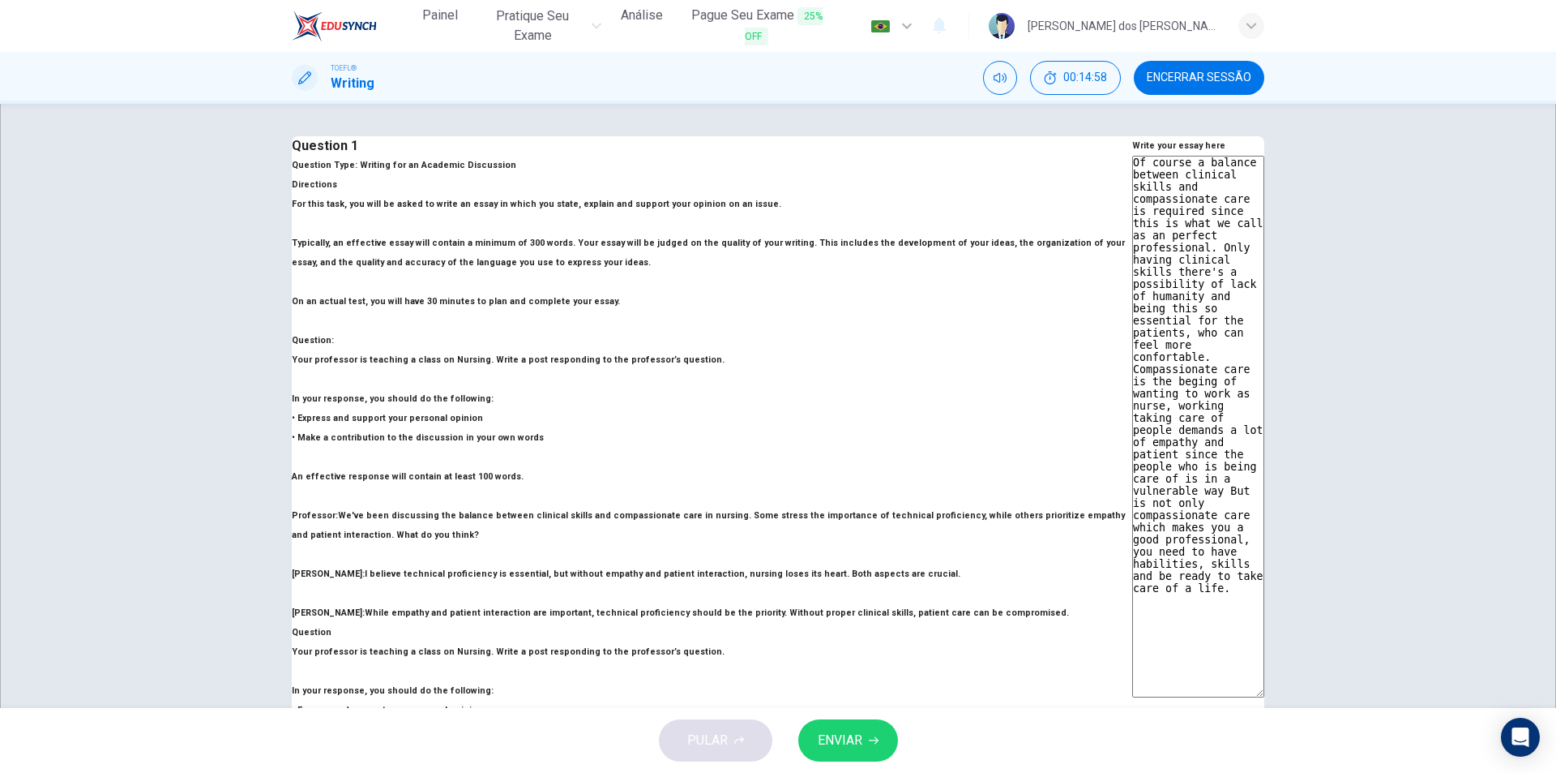
click at [1154, 237] on textarea "Of course a balance between clinical skills and compassionate care is required …" at bounding box center [1198, 427] width 132 height 542
click at [1158, 236] on textarea "Of course a balance between clinical skills and compassionate care is required …" at bounding box center [1198, 427] width 132 height 542
click at [1132, 289] on textarea "Of course a balance between clinical skills and compassionate care is required …" at bounding box center [1198, 427] width 132 height 542
click at [1132, 376] on textarea "Of course a balance between clinical skills and compassionate care is required …" at bounding box center [1198, 427] width 132 height 542
click at [1132, 227] on textarea "Of course a balance between clinical skills and compassionate care is required …" at bounding box center [1198, 427] width 132 height 542
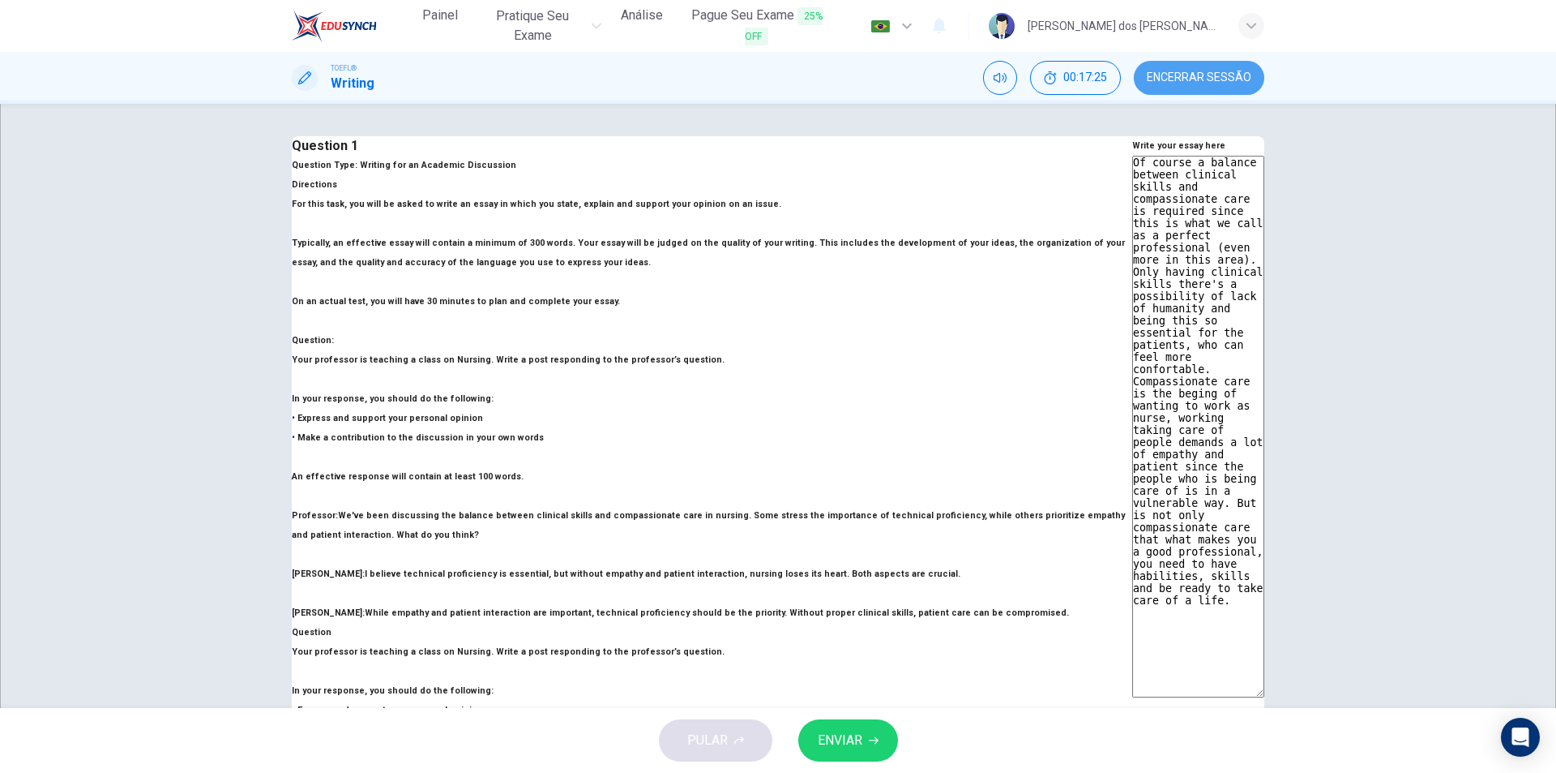
click at [1210, 81] on span "Encerrar Sessão" at bounding box center [1199, 77] width 105 height 13
